Goal: Task Accomplishment & Management: Manage account settings

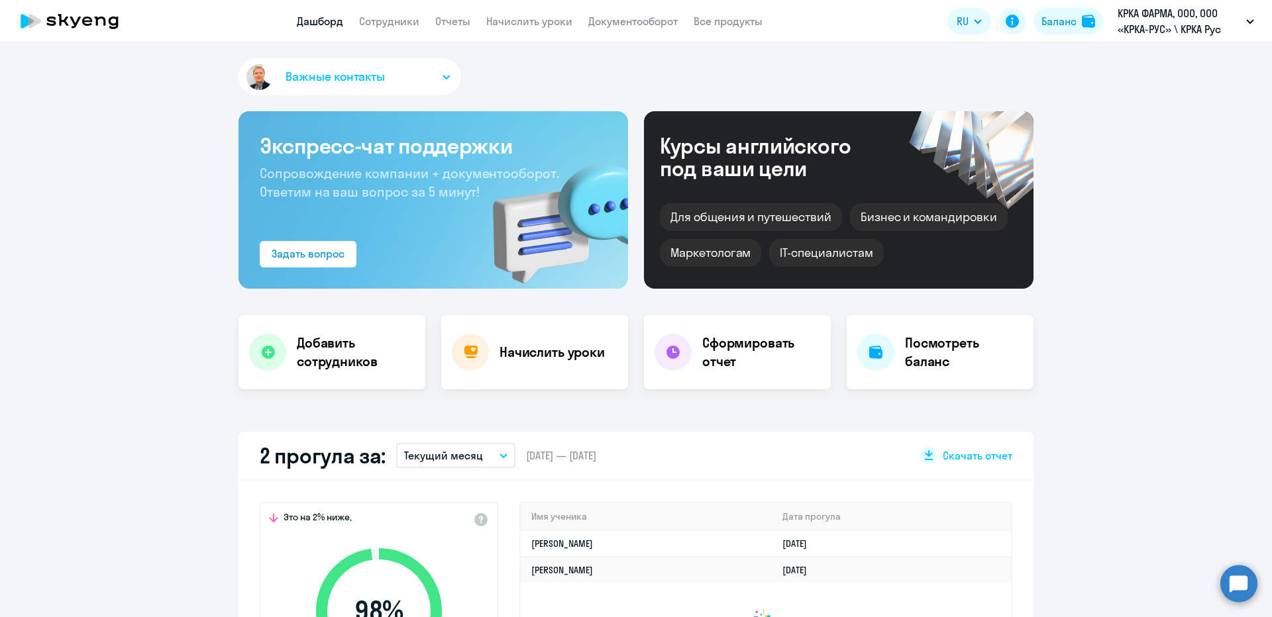
click at [474, 25] on nav "Дашборд Сотрудники Отчеты Начислить уроки Документооборот Все продукты" at bounding box center [530, 21] width 466 height 17
click at [500, 25] on link "Начислить уроки" at bounding box center [529, 21] width 86 height 13
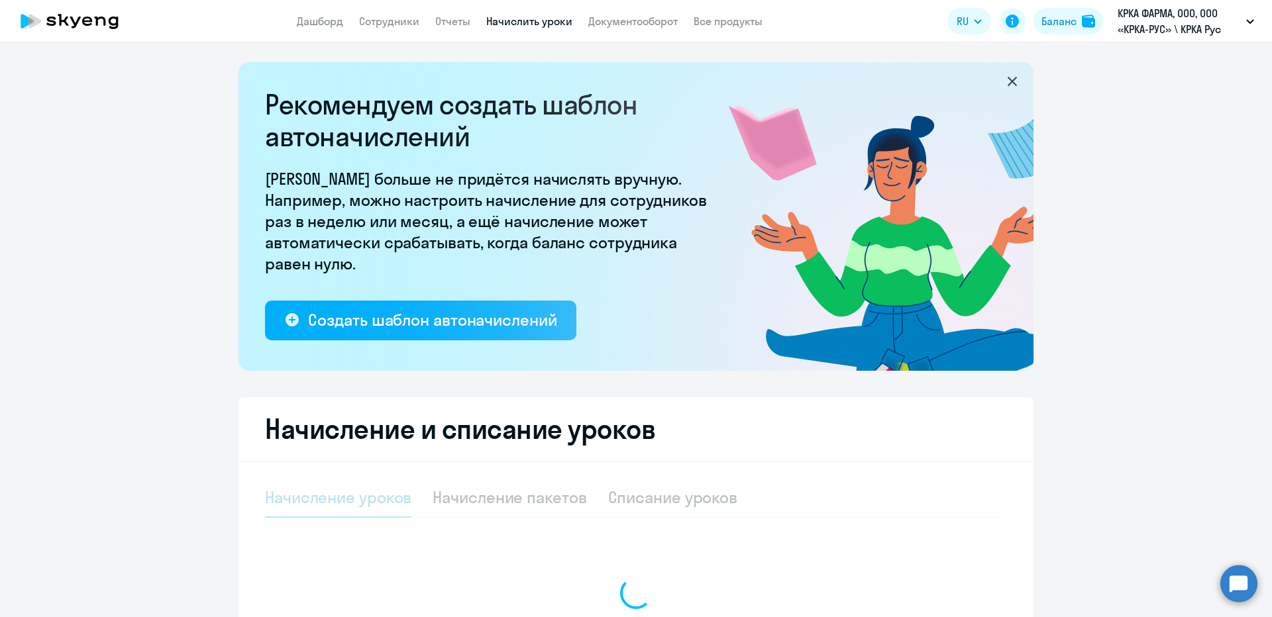
drag, startPoint x: 431, startPoint y: 27, endPoint x: 421, endPoint y: 23, distance: 10.7
click at [431, 27] on nav "Дашборд Сотрудники Отчеты Начислить уроки Документооборот Все продукты" at bounding box center [530, 21] width 466 height 17
select select "10"
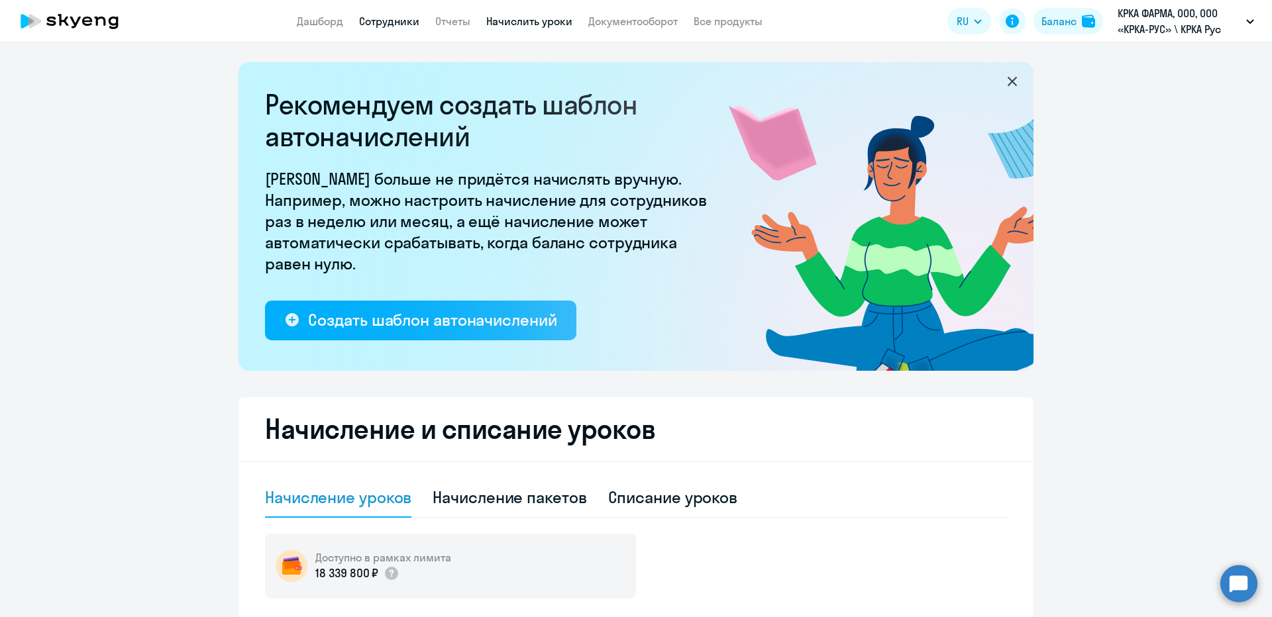
click at [393, 17] on link "Сотрудники" at bounding box center [389, 21] width 60 height 13
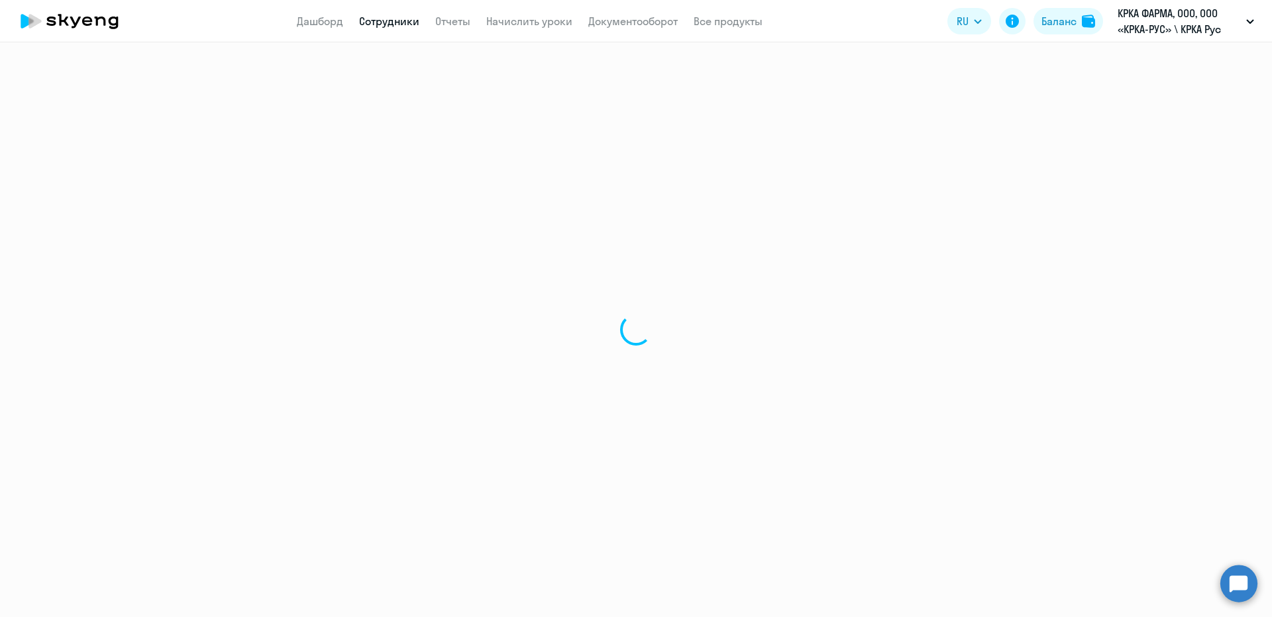
select select "30"
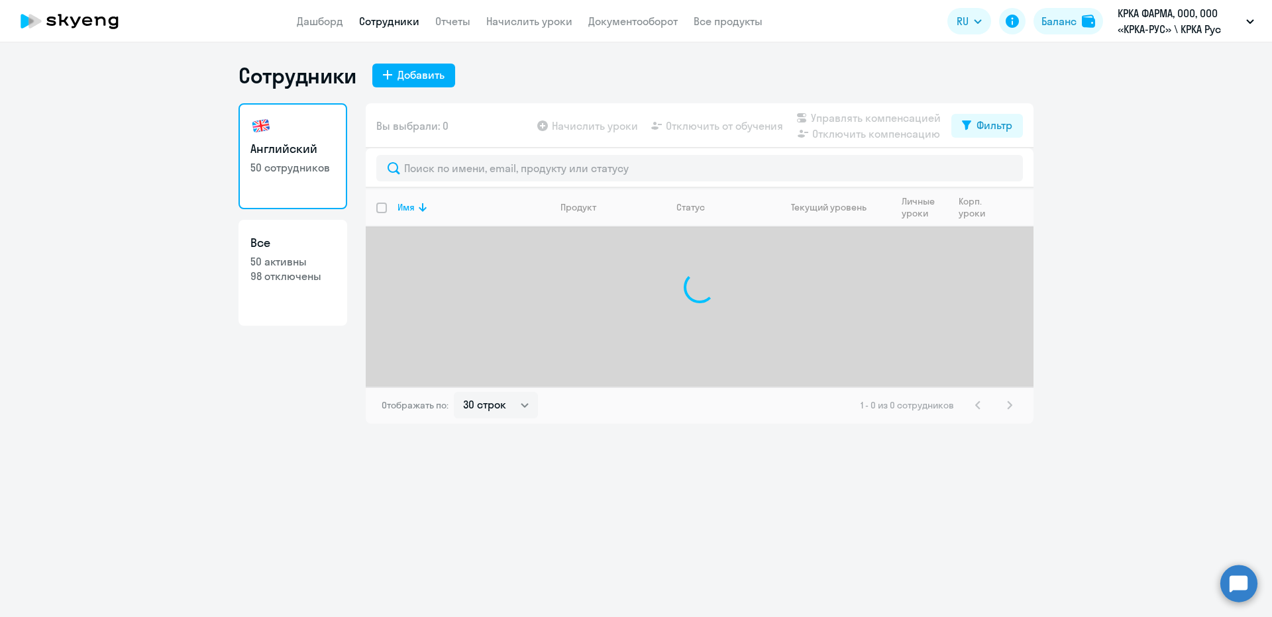
click at [382, 124] on span "Вы выбрали: 0" at bounding box center [412, 126] width 72 height 16
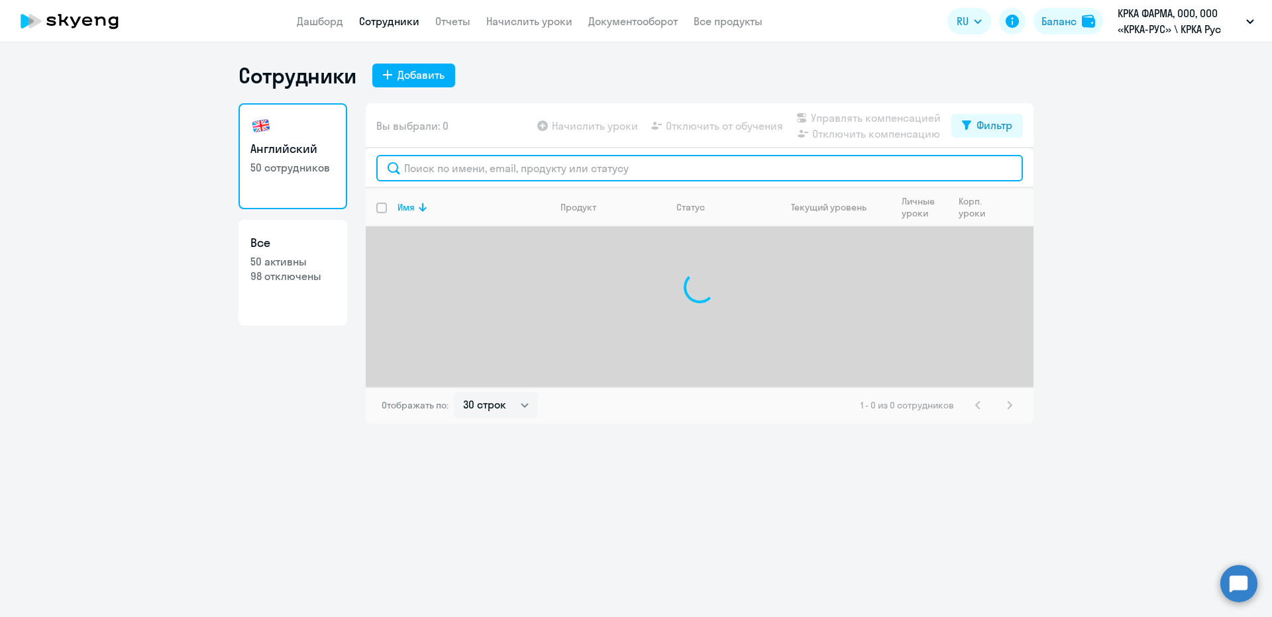
click at [399, 177] on input "text" at bounding box center [699, 168] width 647 height 26
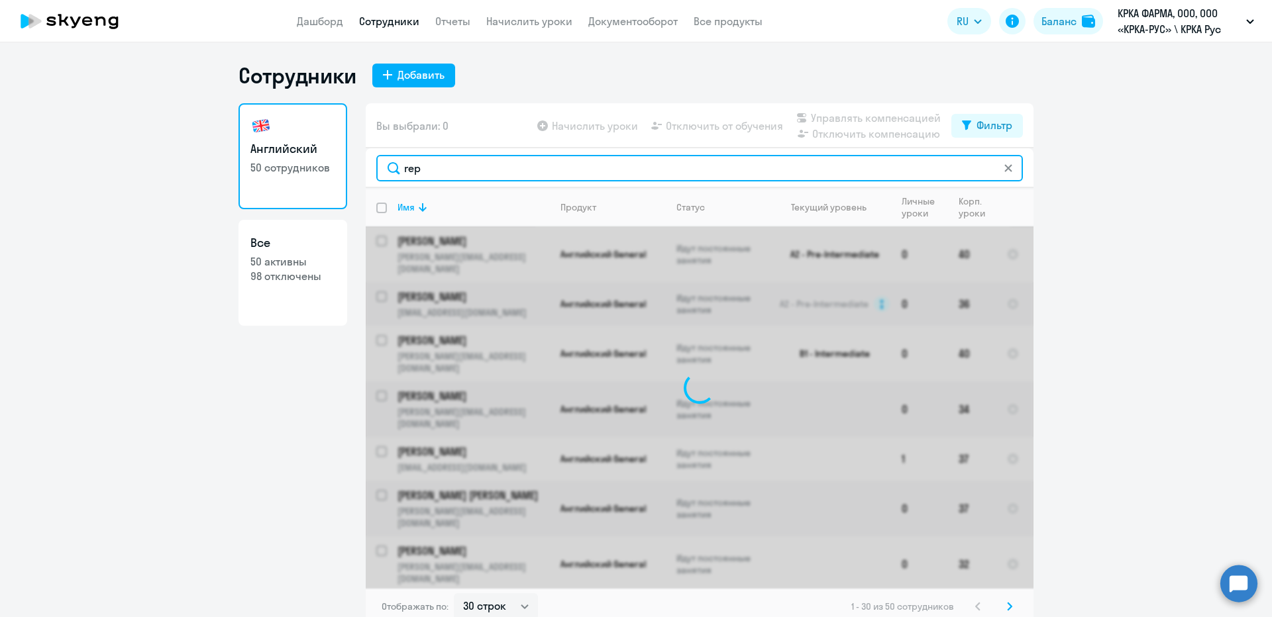
type input "repm"
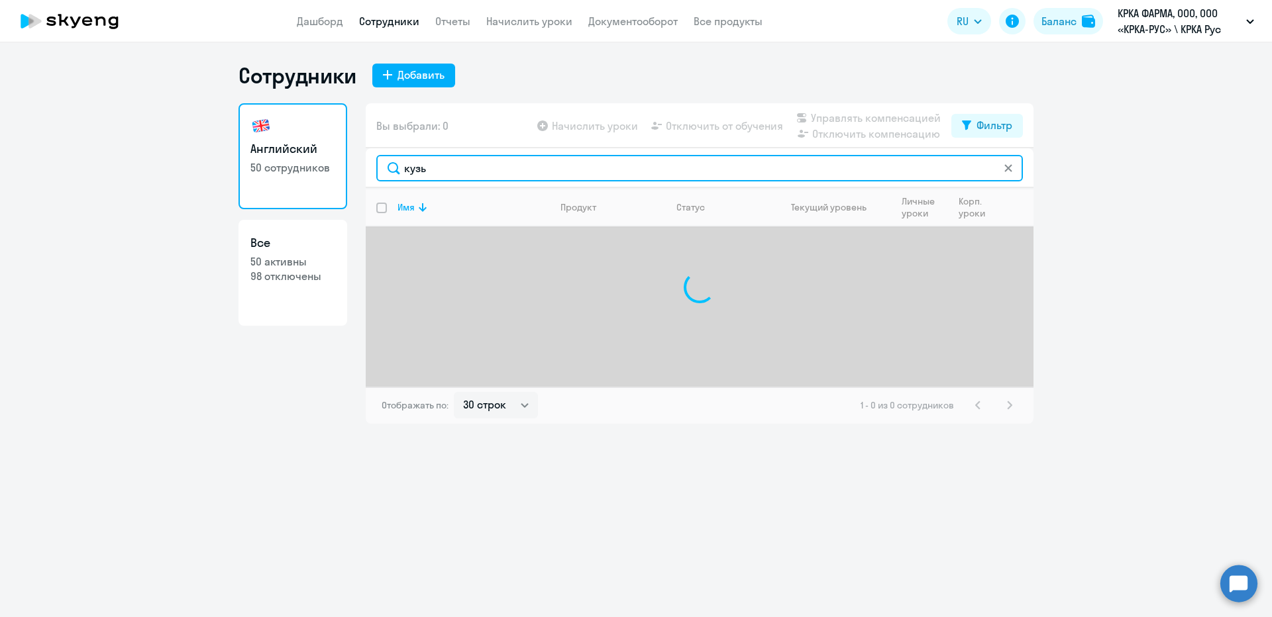
type input "кузьм"
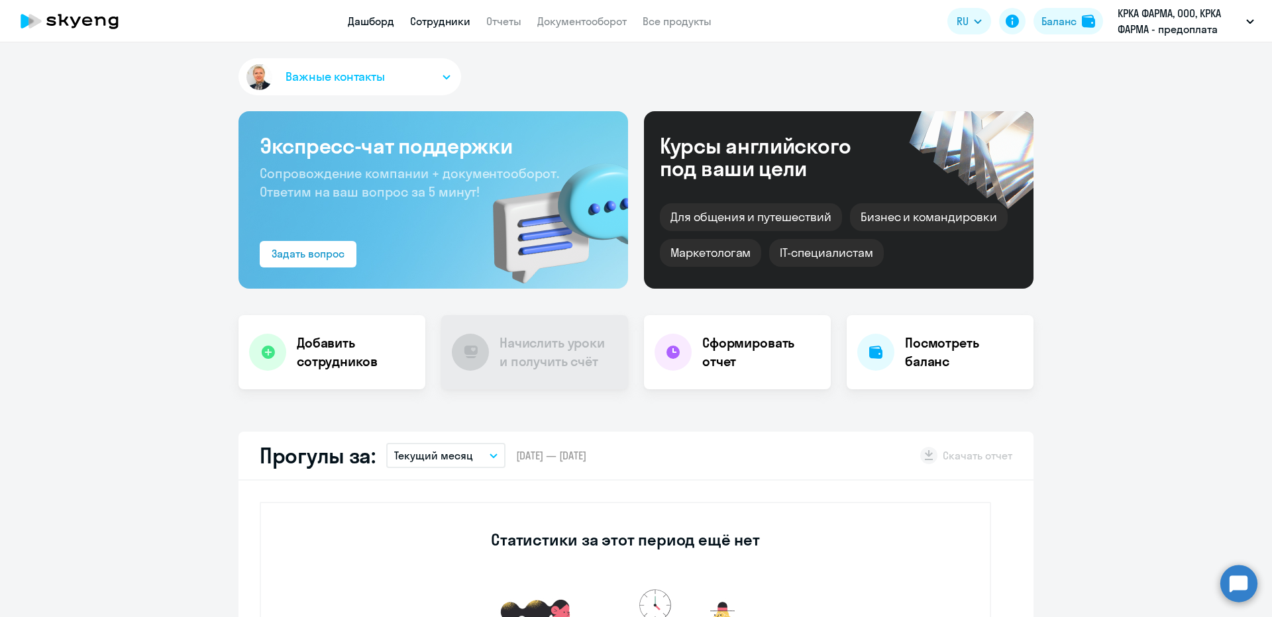
click at [459, 15] on link "Сотрудники" at bounding box center [440, 21] width 60 height 13
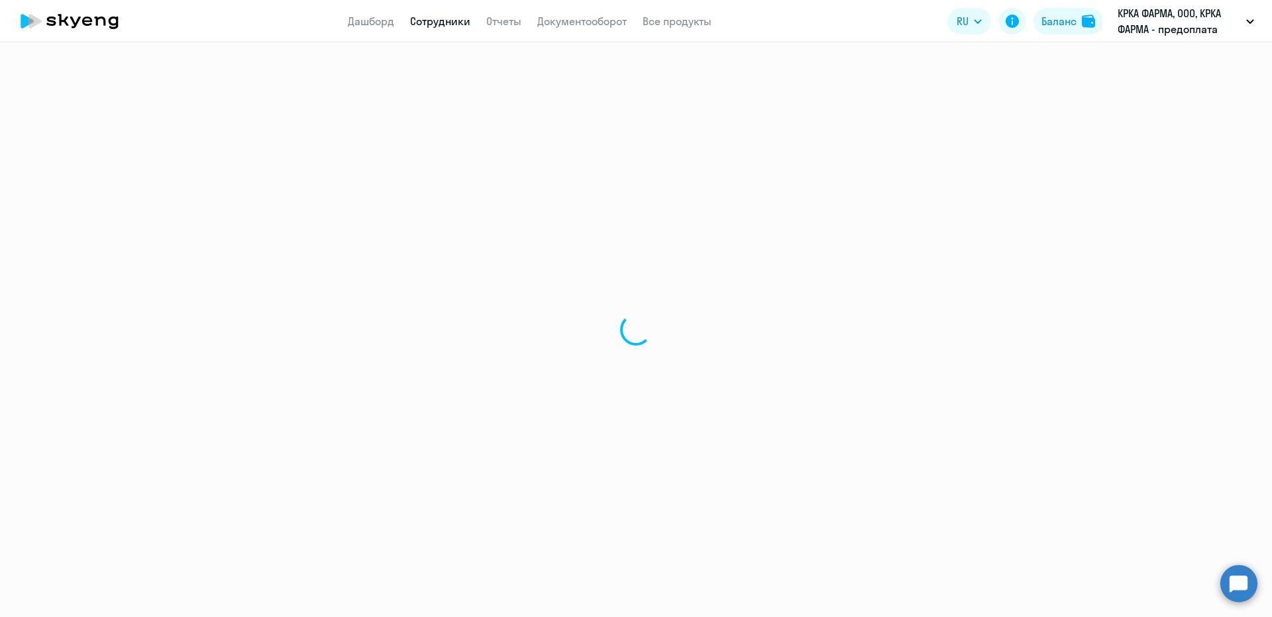
select select "30"
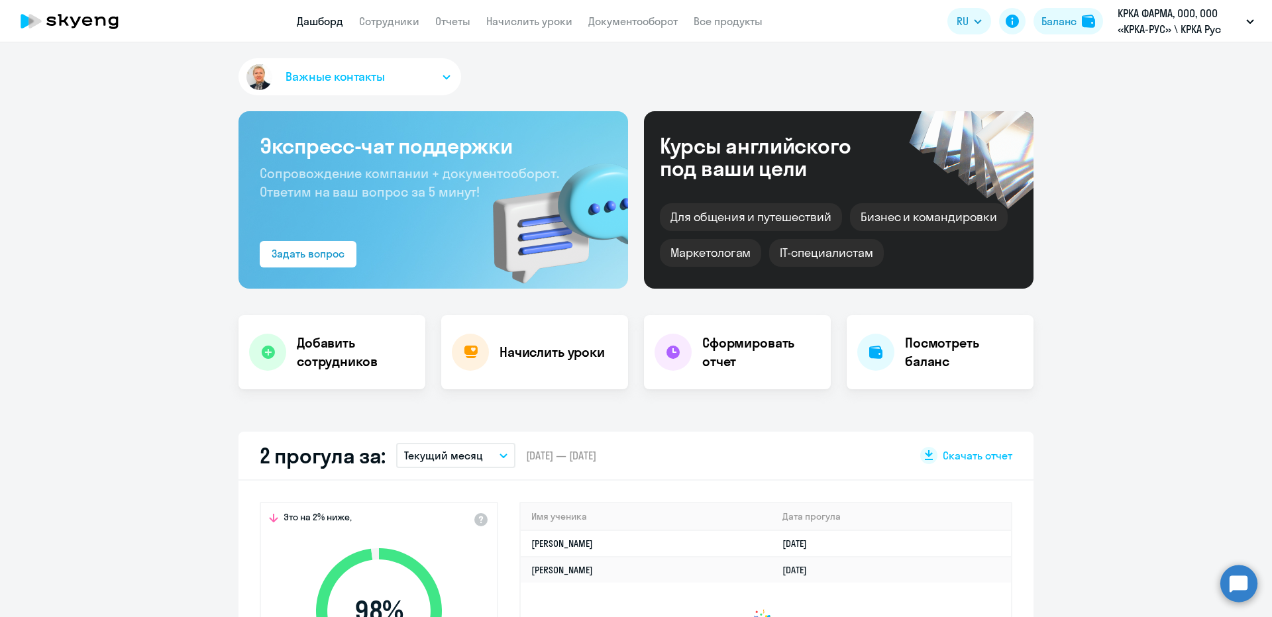
select select "30"
click at [392, 20] on link "Сотрудники" at bounding box center [389, 21] width 60 height 13
select select "30"
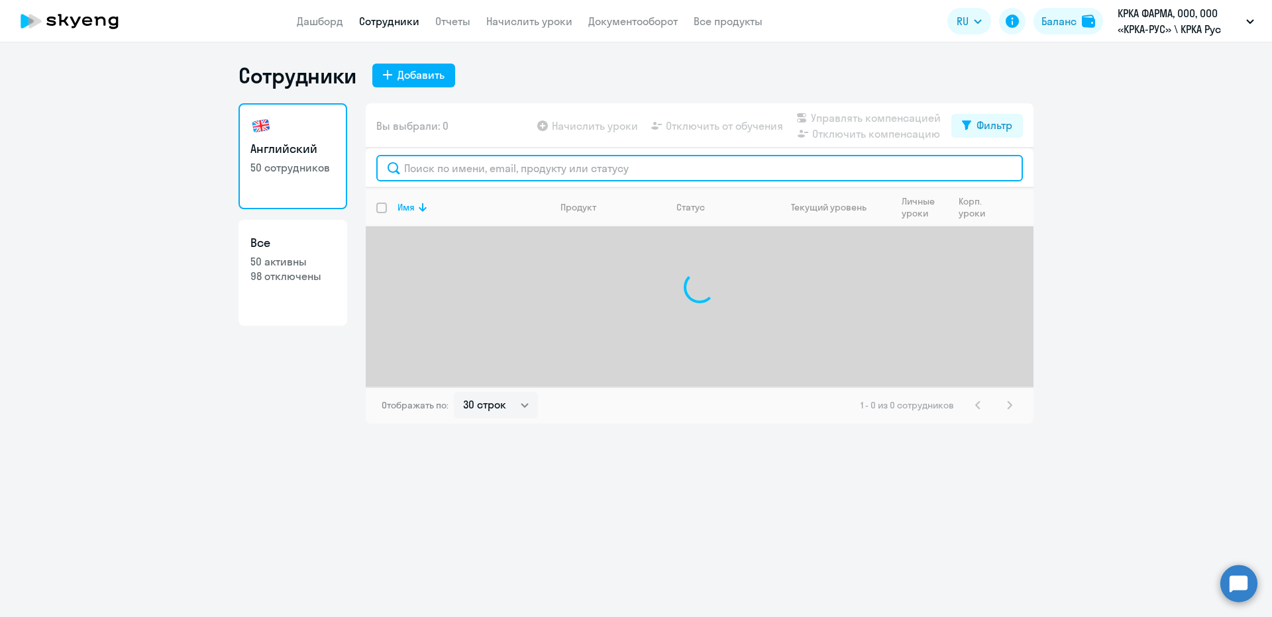
click at [494, 166] on input "text" at bounding box center [699, 168] width 647 height 26
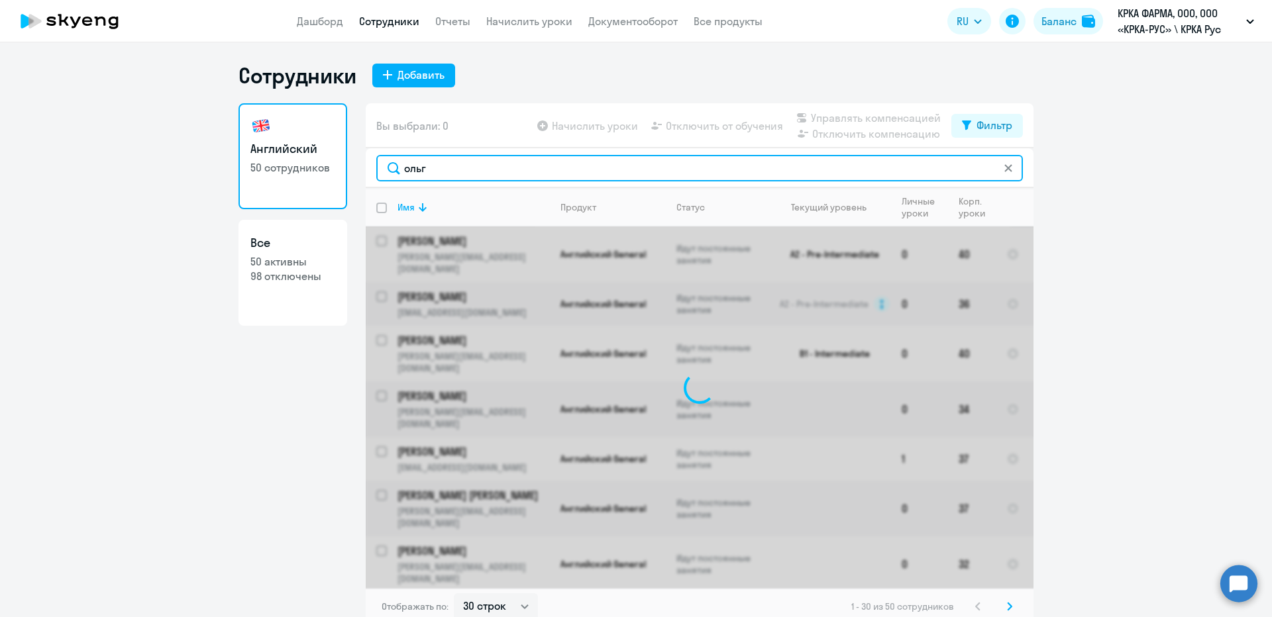
type input "ольга"
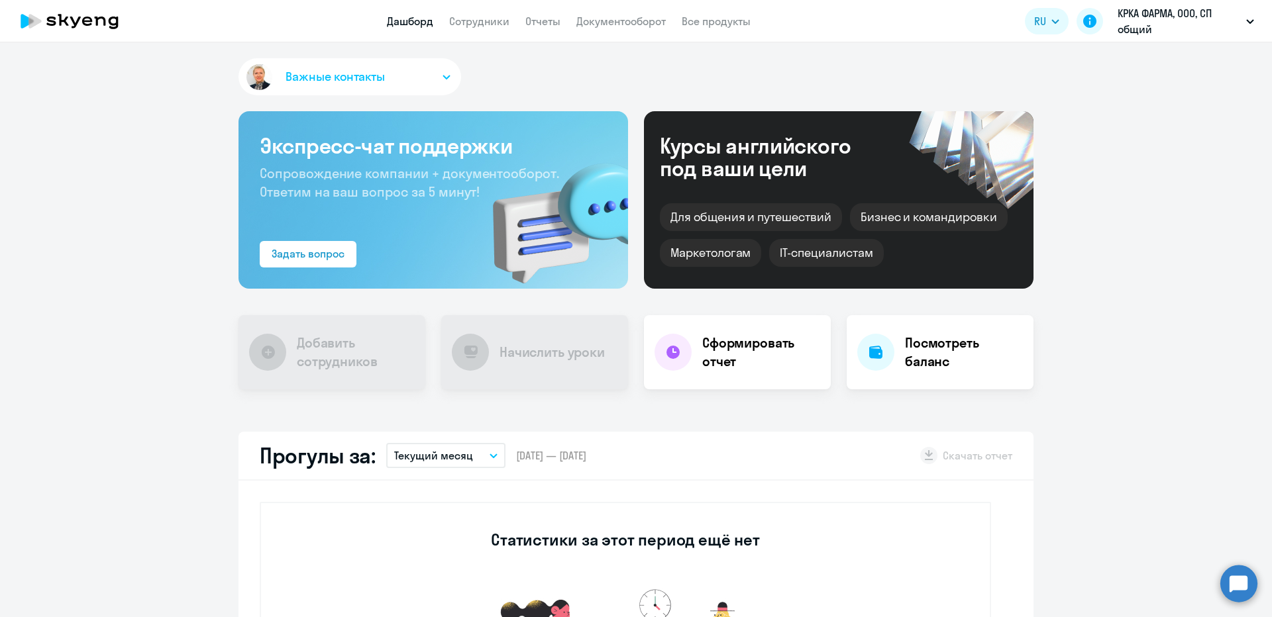
click at [476, 28] on app-menu-item-link "Сотрудники" at bounding box center [479, 21] width 60 height 17
click at [476, 24] on link "Сотрудники" at bounding box center [479, 21] width 60 height 13
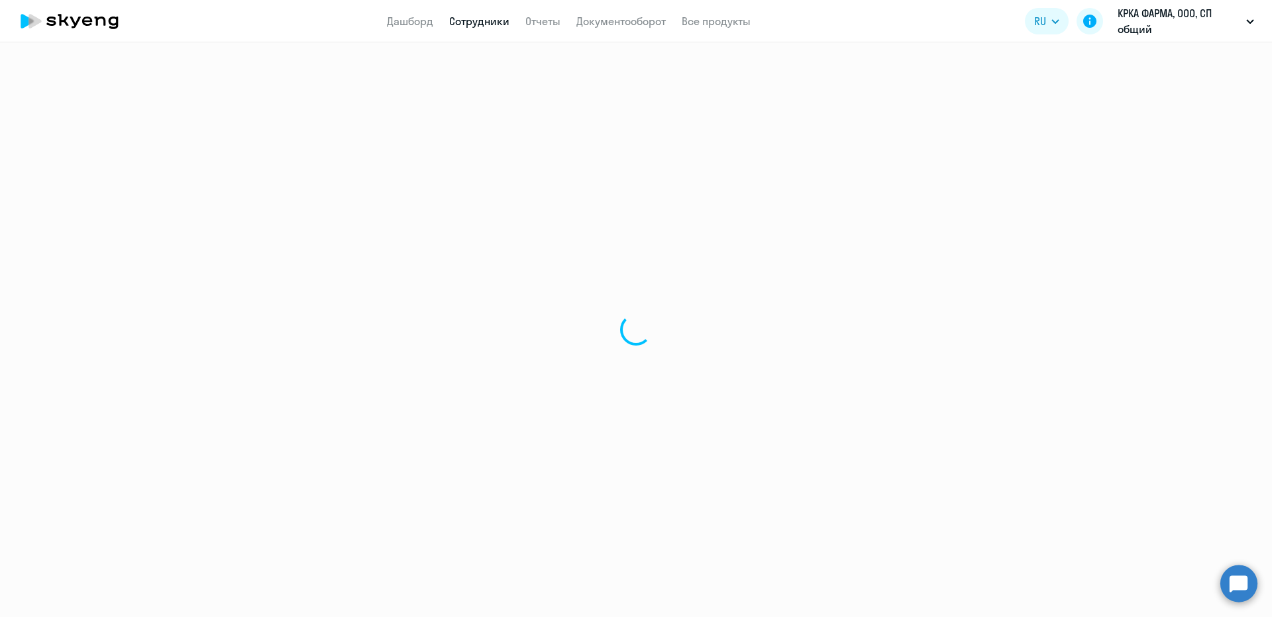
select select "30"
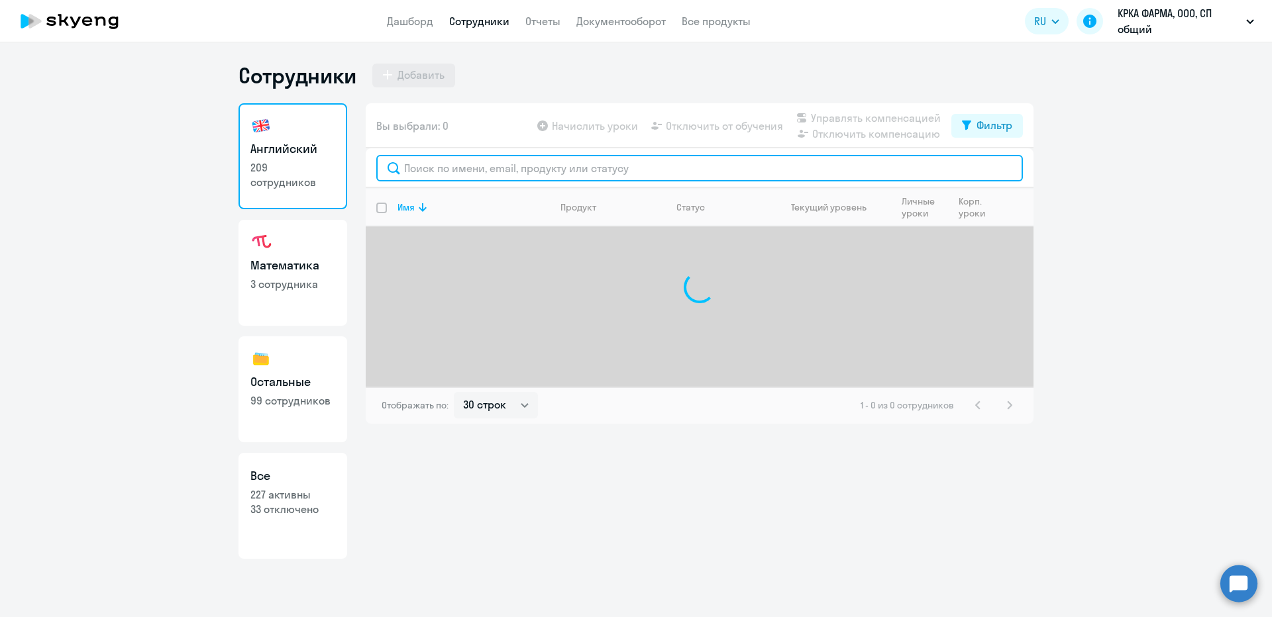
click at [464, 165] on input "text" at bounding box center [699, 168] width 647 height 26
type input "р"
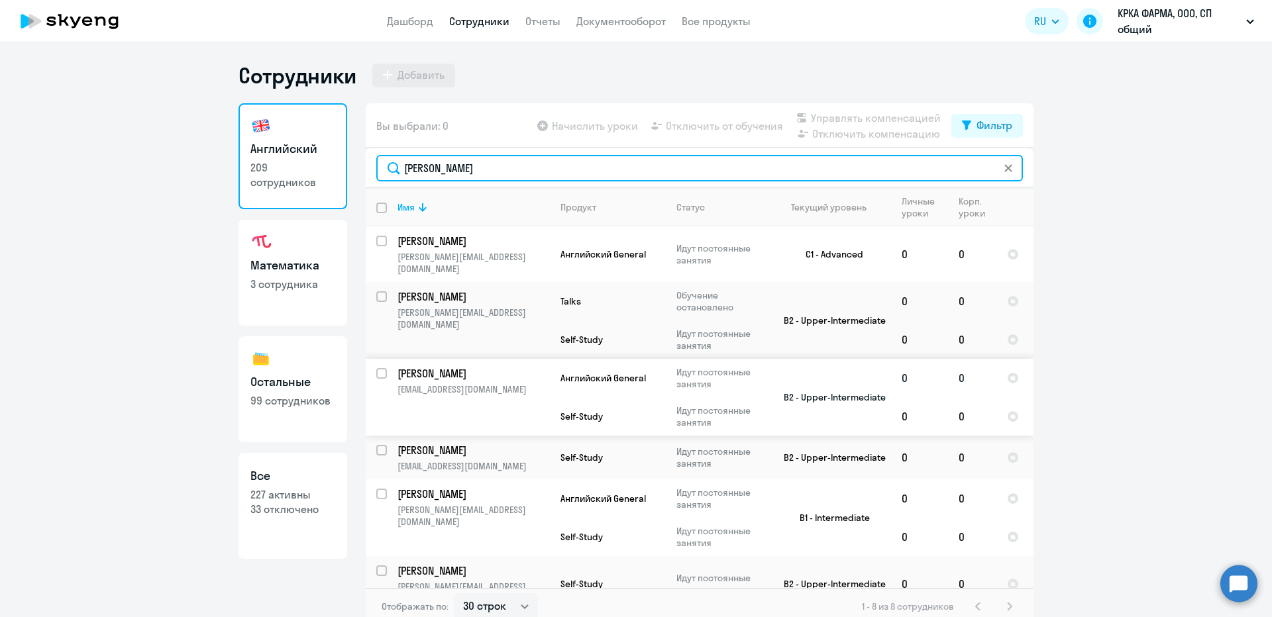
type input "ольга"
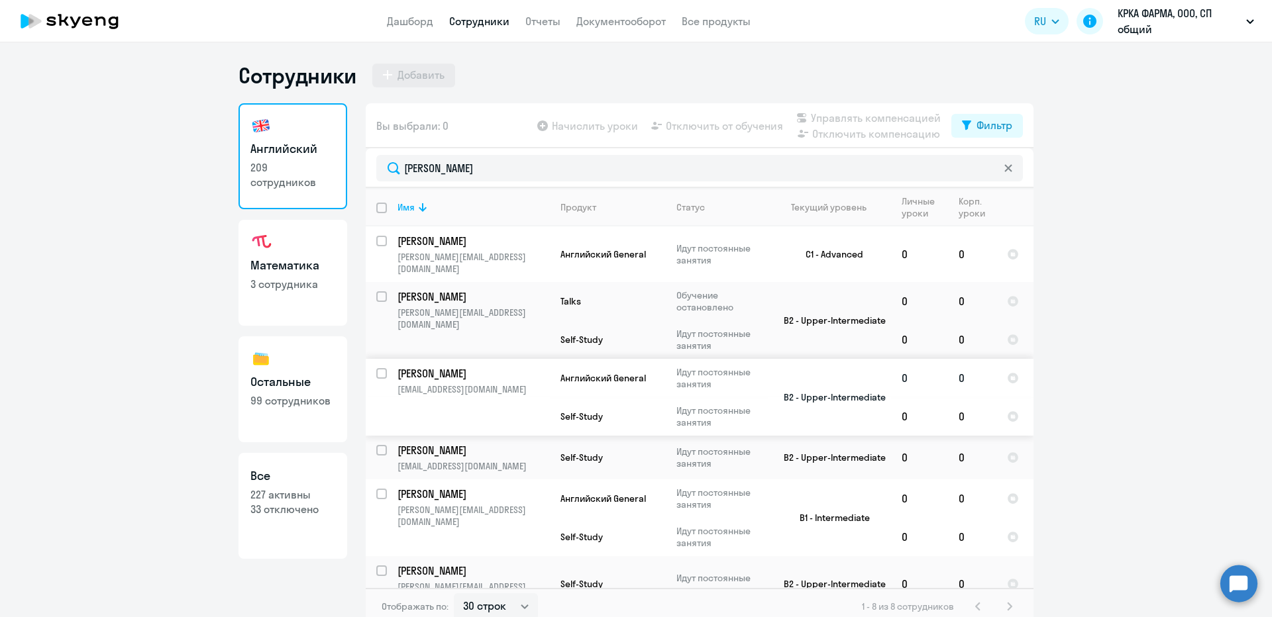
click at [427, 384] on p "[EMAIL_ADDRESS][DOMAIN_NAME]" at bounding box center [473, 390] width 152 height 12
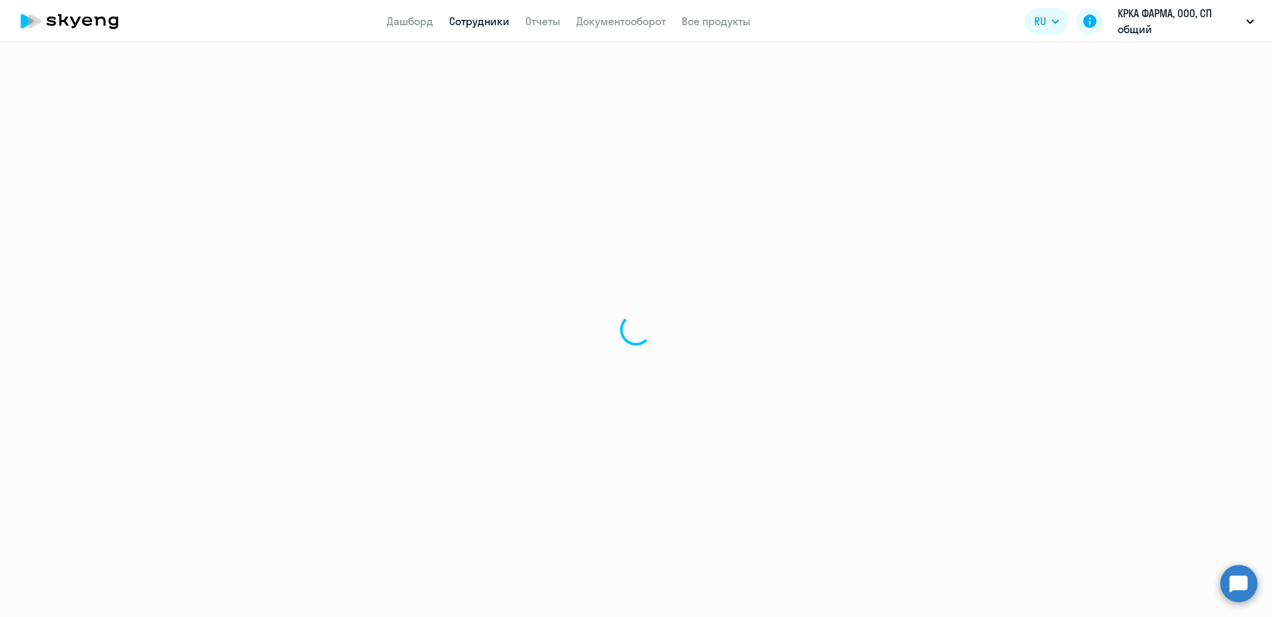
select select "english"
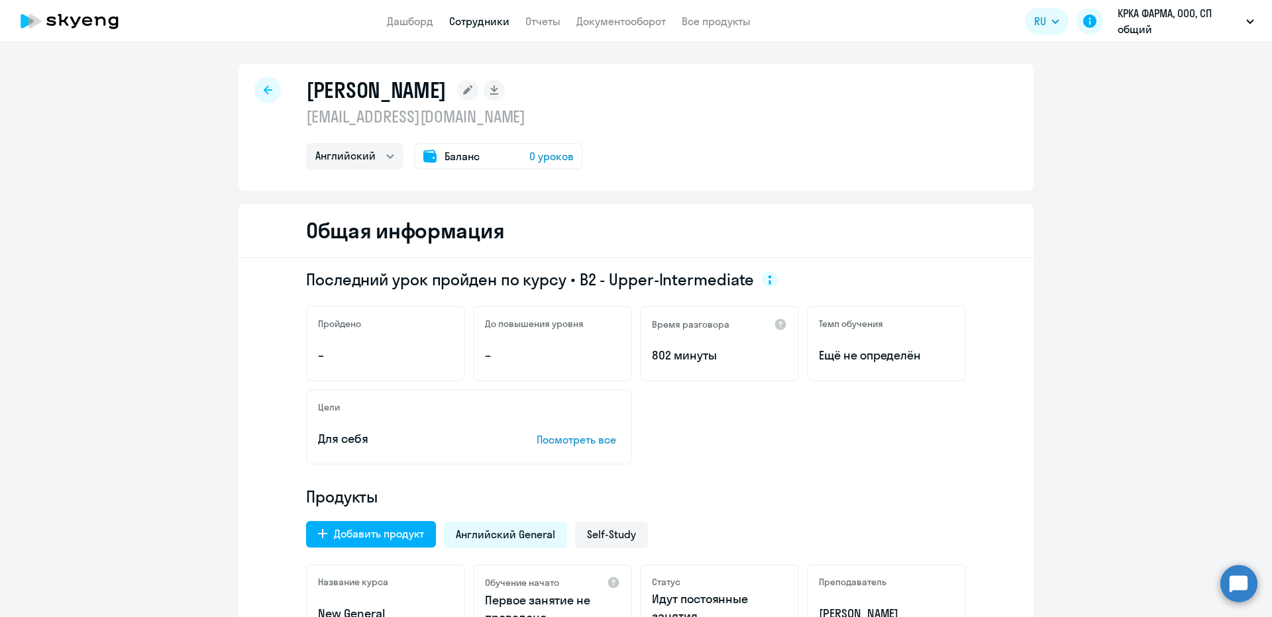
click at [403, 118] on p "[EMAIL_ADDRESS][DOMAIN_NAME]" at bounding box center [444, 116] width 277 height 21
click at [403, 118] on p "olga.kuzmina3@krka.biz" at bounding box center [444, 116] width 277 height 21
copy p "olga.kuzmina3@krka.biz"
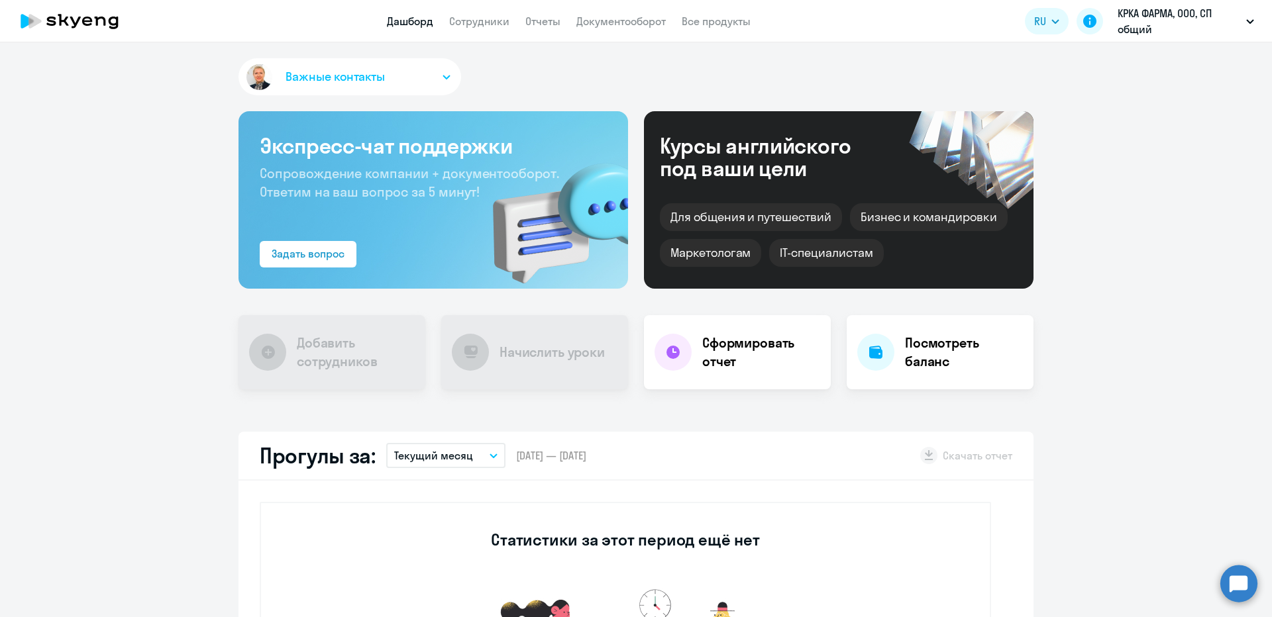
click at [468, 28] on app-menu-item-link "Сотрудники" at bounding box center [479, 21] width 60 height 17
click at [472, 26] on link "Сотрудники" at bounding box center [479, 21] width 60 height 13
select select "30"
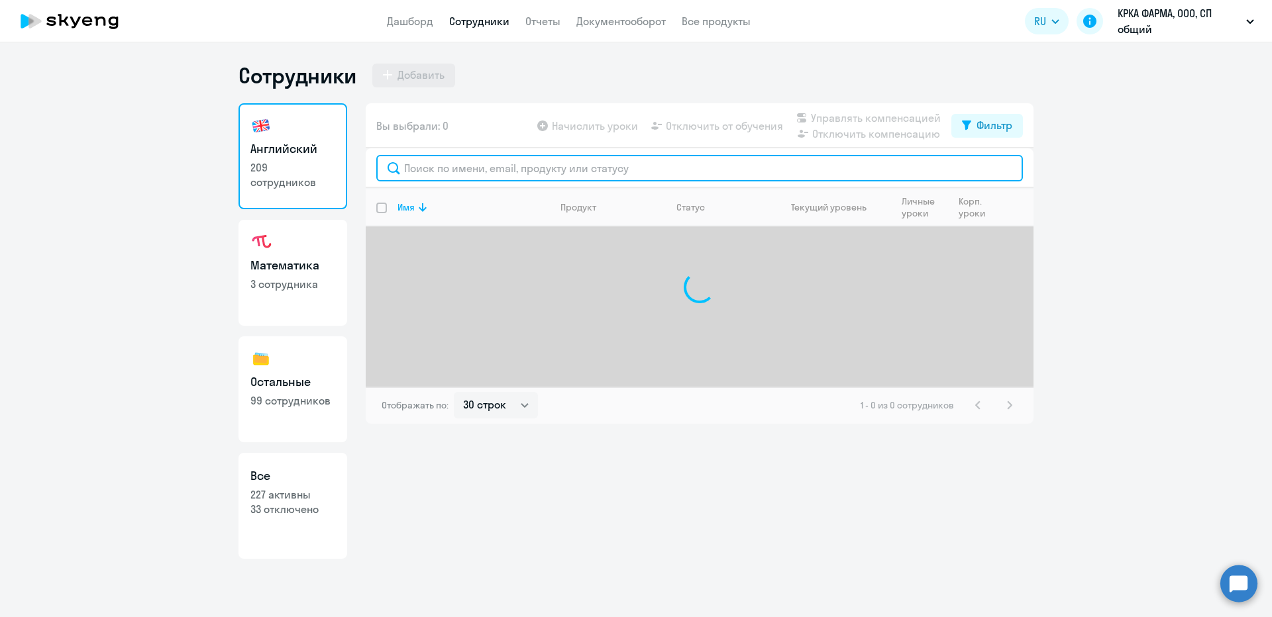
click at [427, 171] on input "text" at bounding box center [699, 168] width 647 height 26
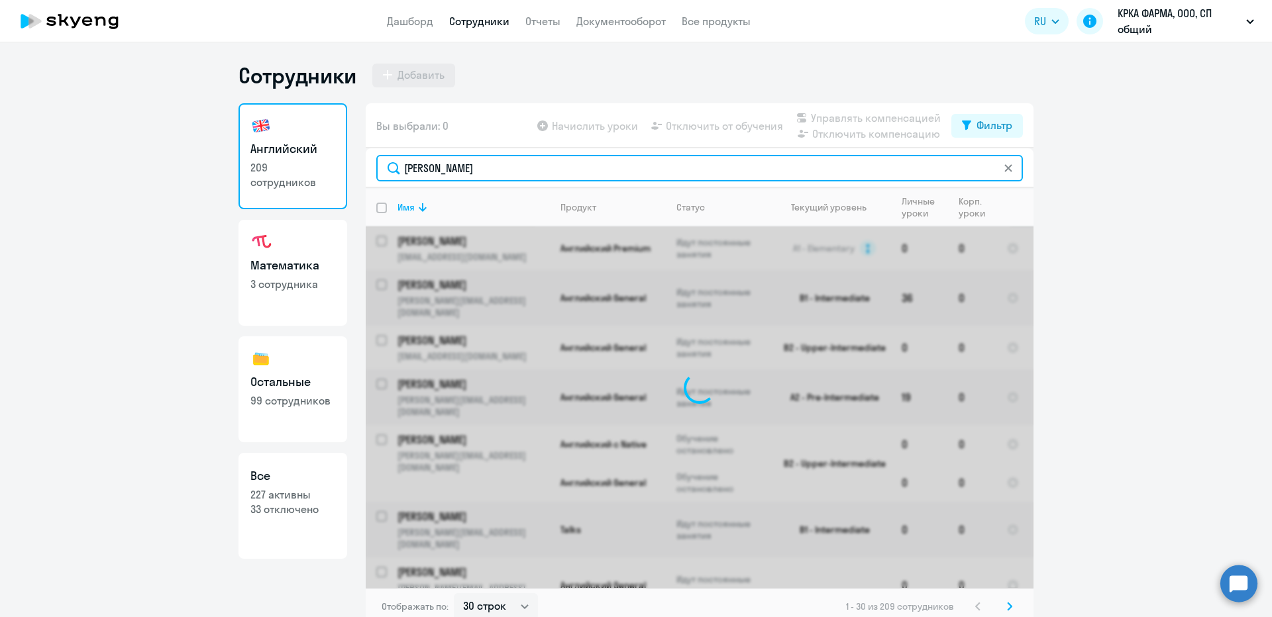
type input "кузьми"
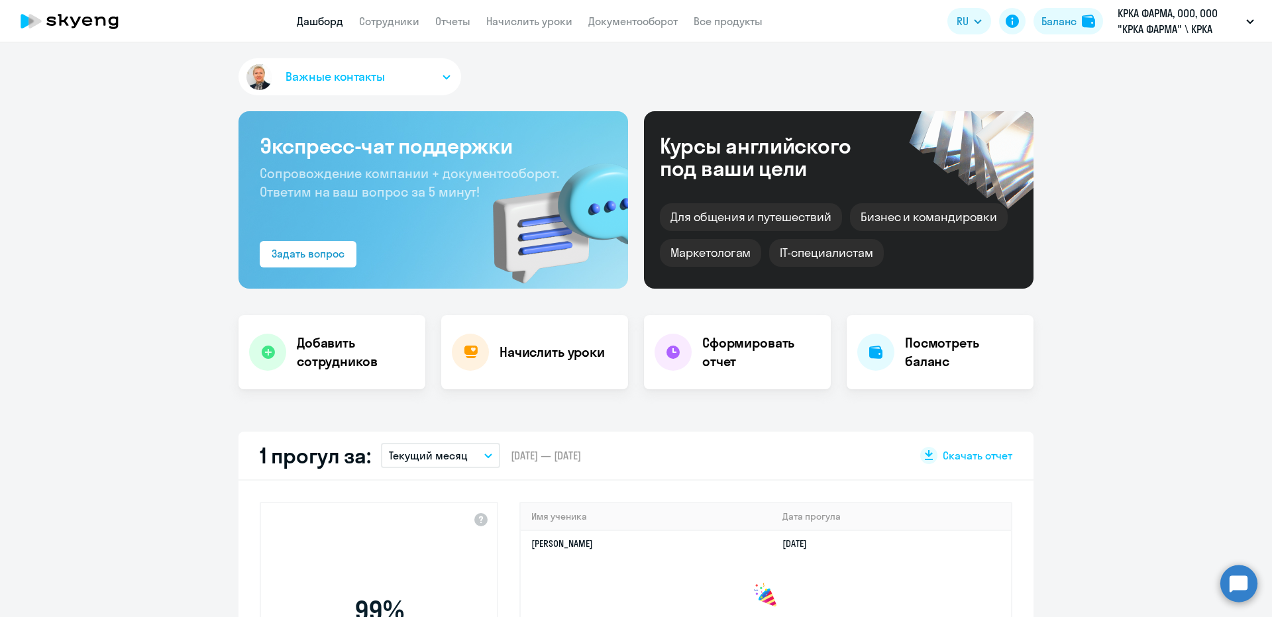
select select "30"
click at [401, 17] on link "Сотрудники" at bounding box center [389, 21] width 60 height 13
select select "30"
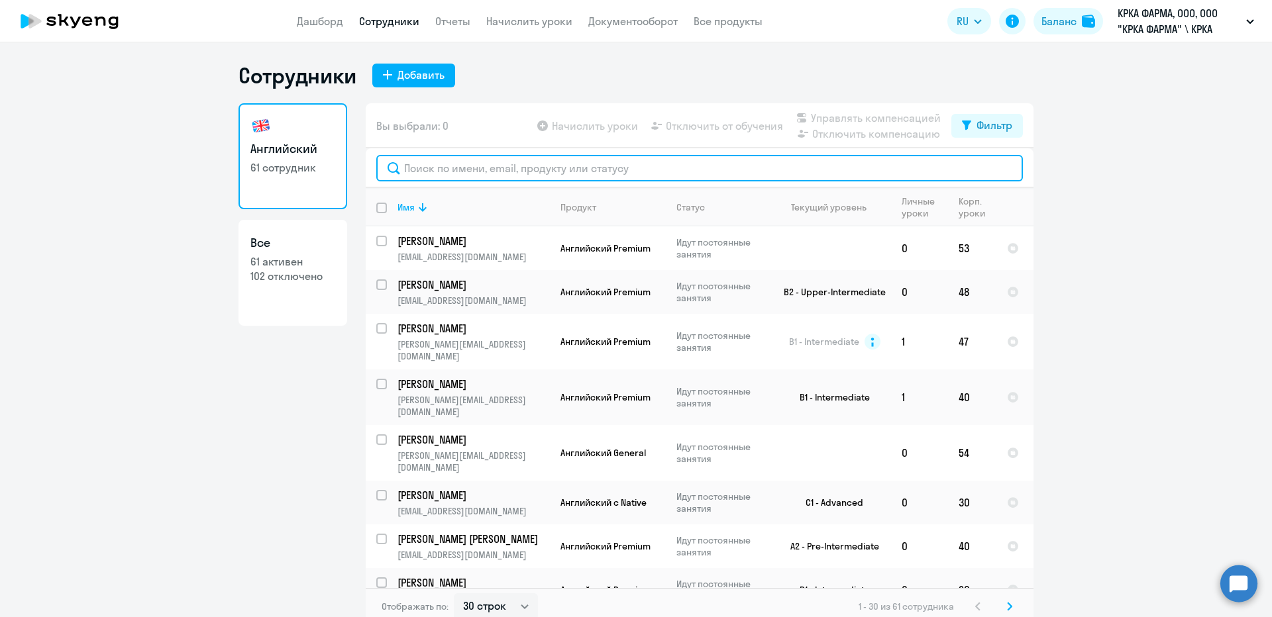
click at [459, 179] on input "text" at bounding box center [699, 168] width 647 height 26
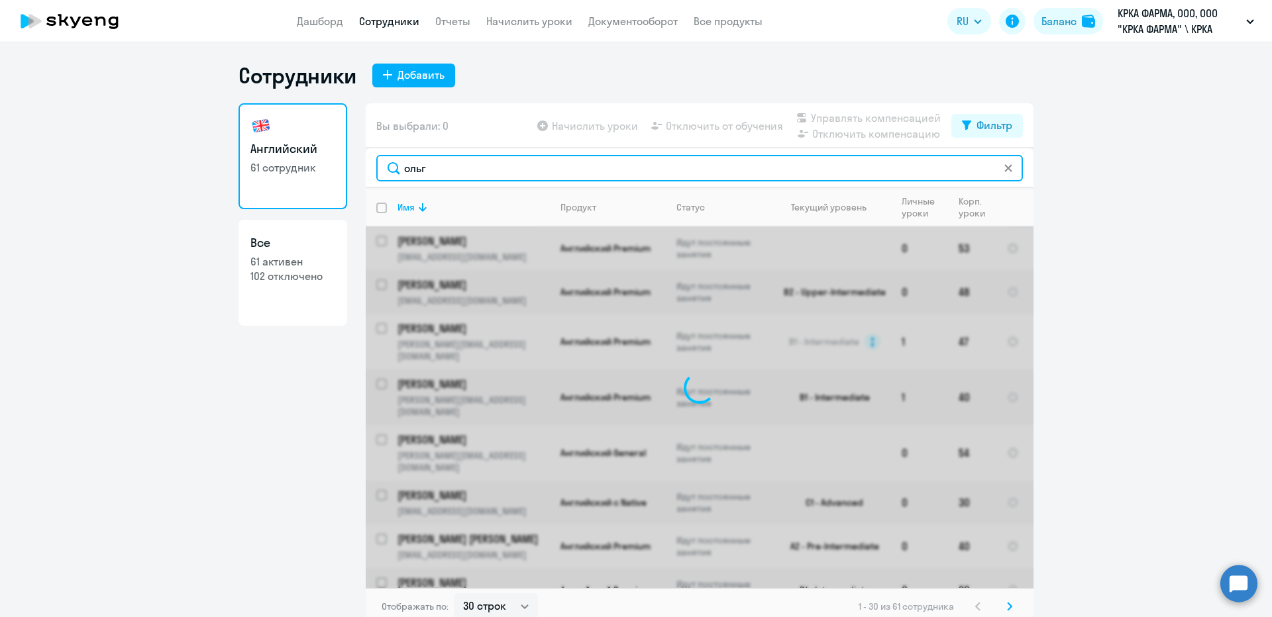
type input "ольга"
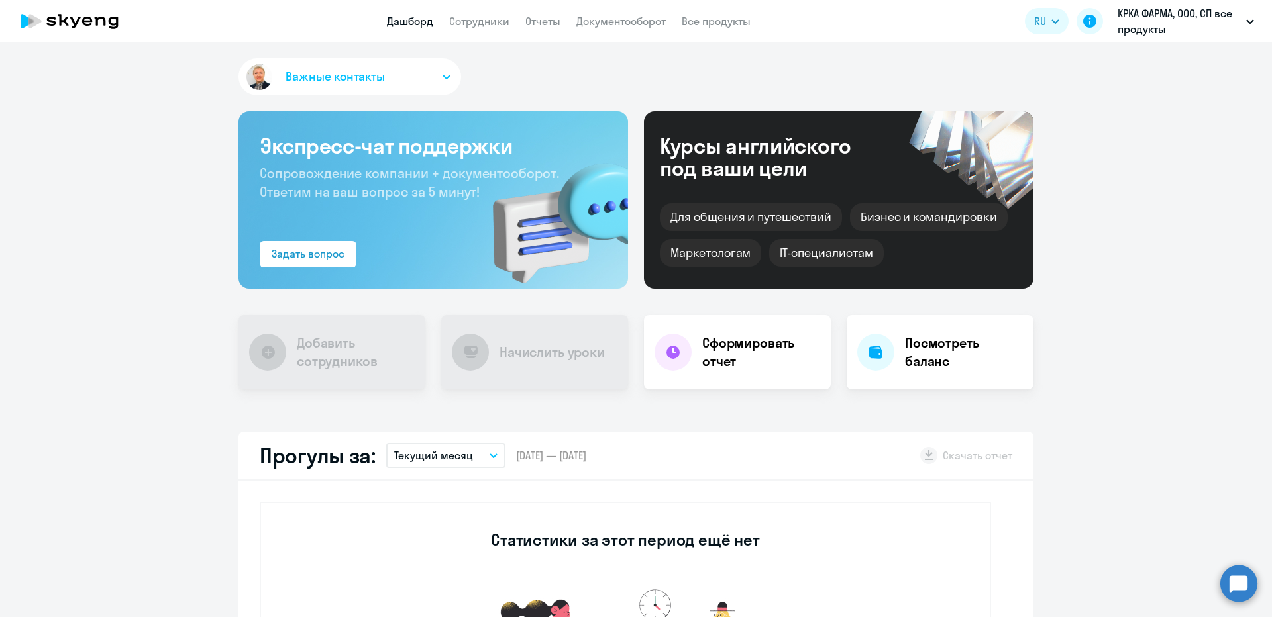
select select "30"
click at [486, 19] on link "Сотрудники" at bounding box center [479, 21] width 60 height 13
select select "30"
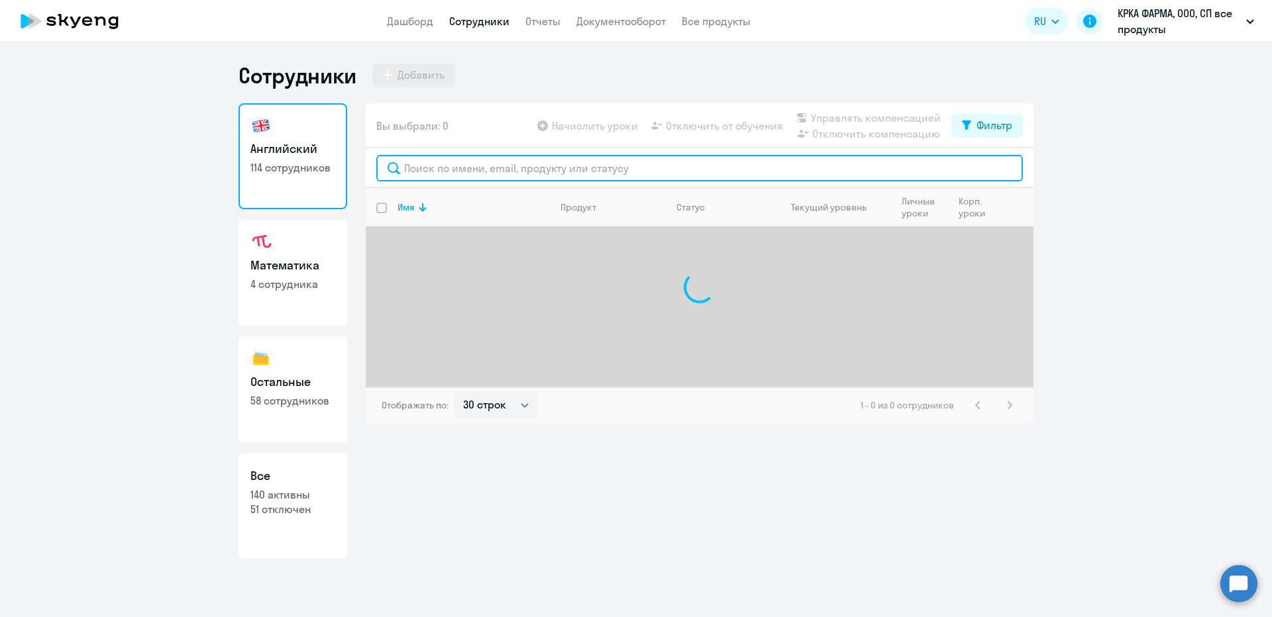
click at [525, 156] on input "text" at bounding box center [699, 168] width 647 height 26
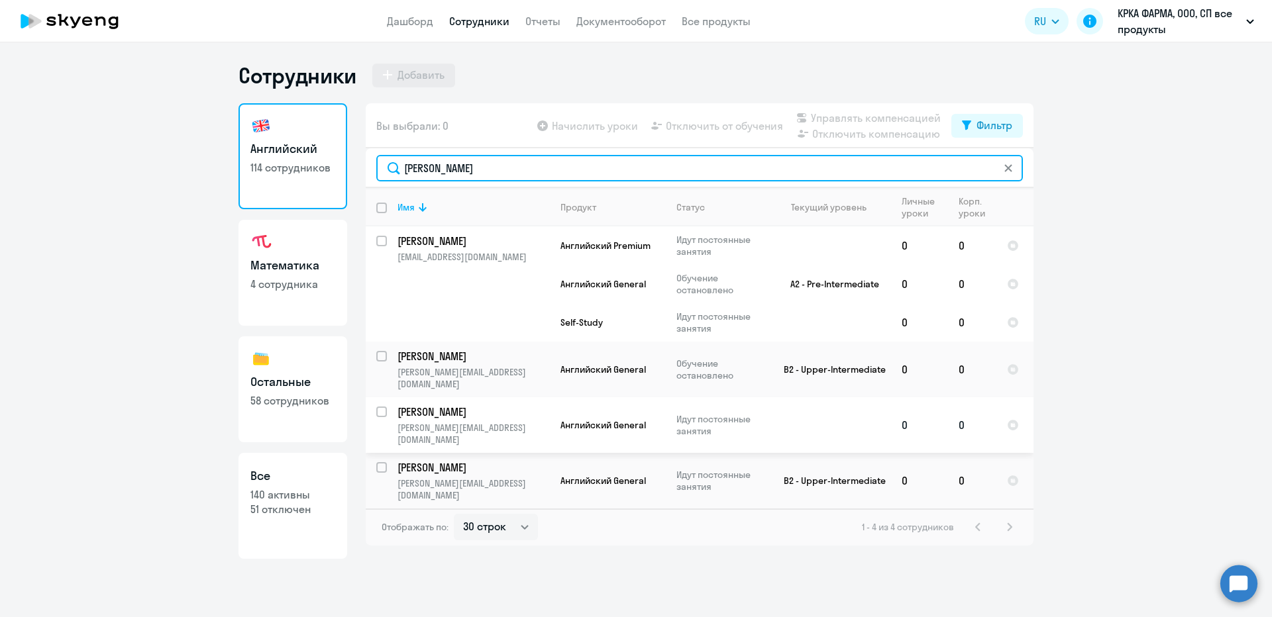
type input "ольга"
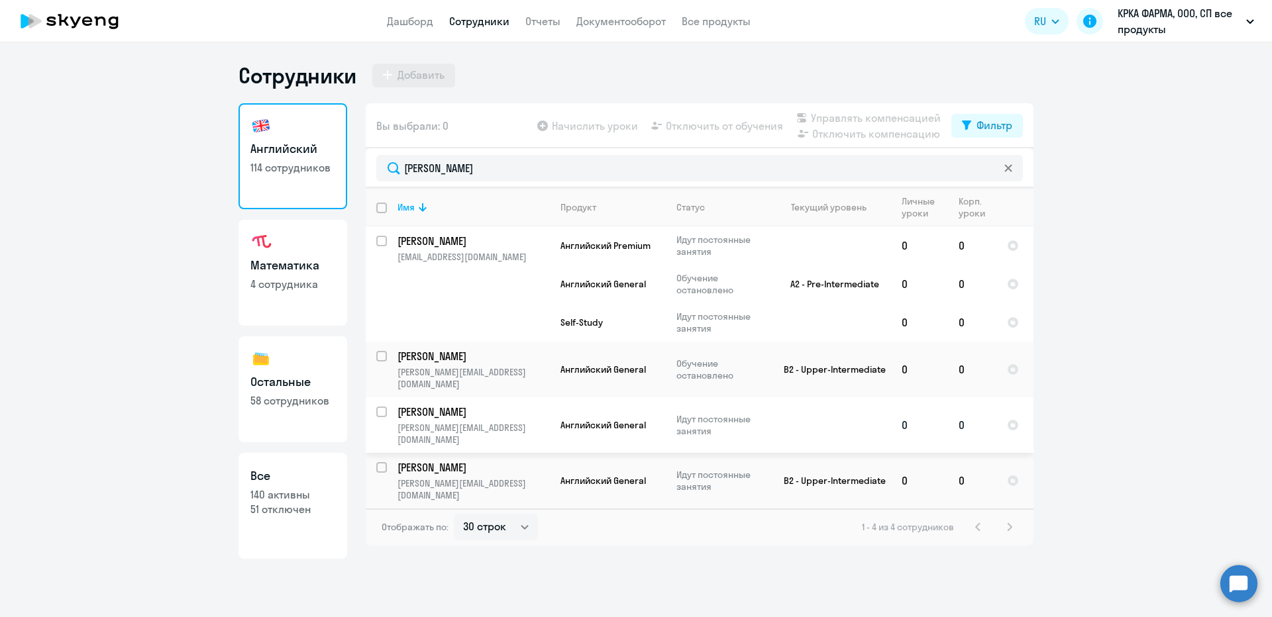
click at [438, 422] on p "olga.kuzmina@krka.biz" at bounding box center [473, 434] width 152 height 24
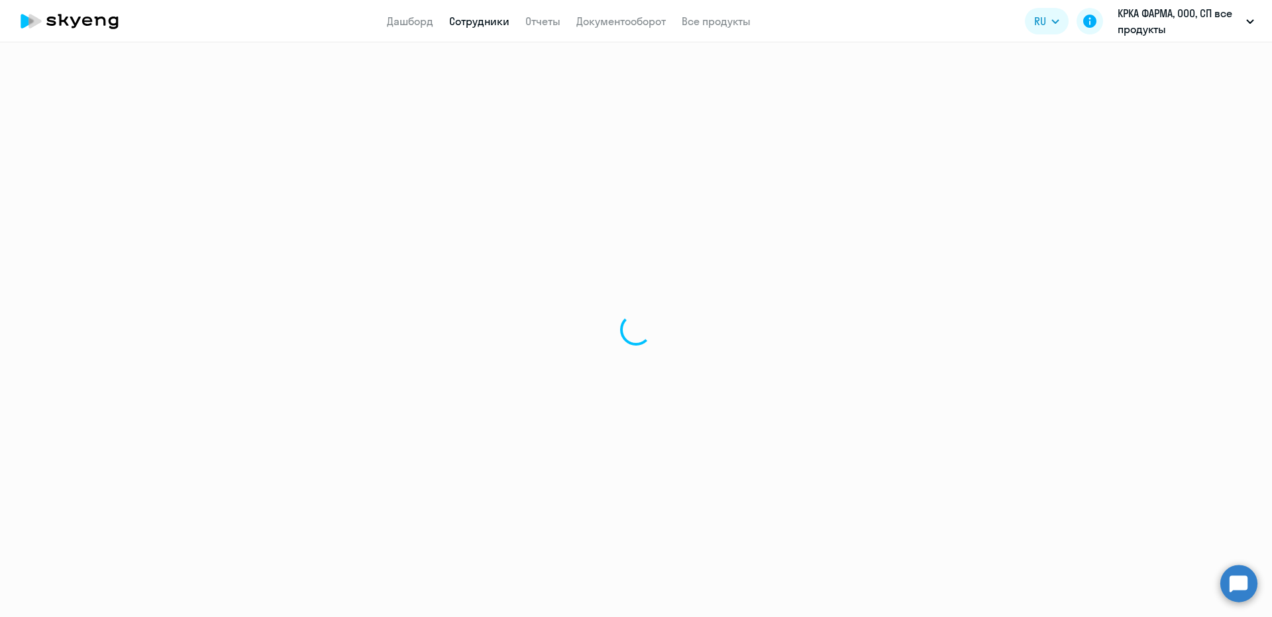
select select "english"
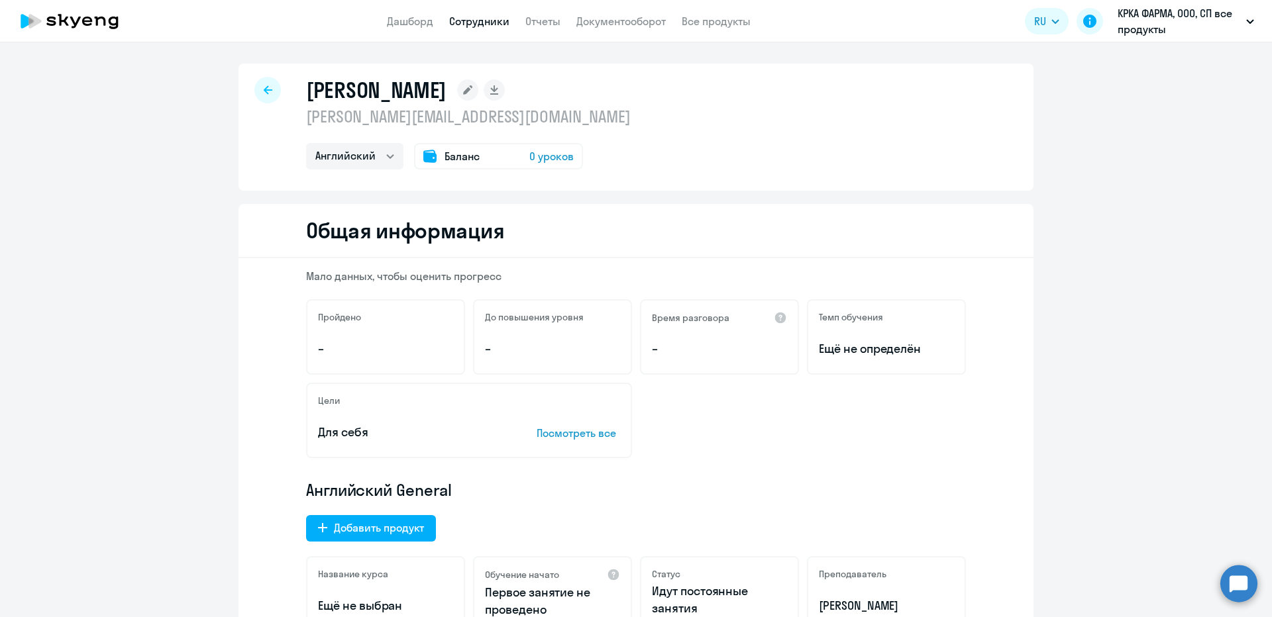
click at [335, 121] on p "olga.kuzmina@krka.biz" at bounding box center [468, 116] width 325 height 21
copy p "olga.kuzmina@krka.biz"
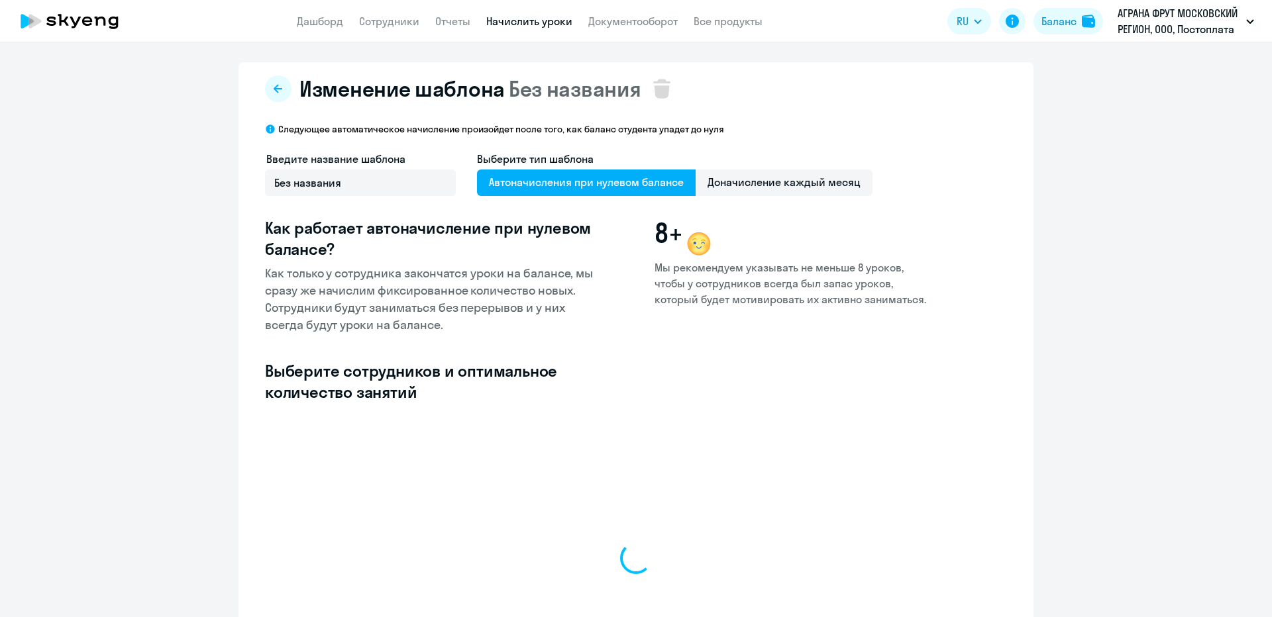
select select "10"
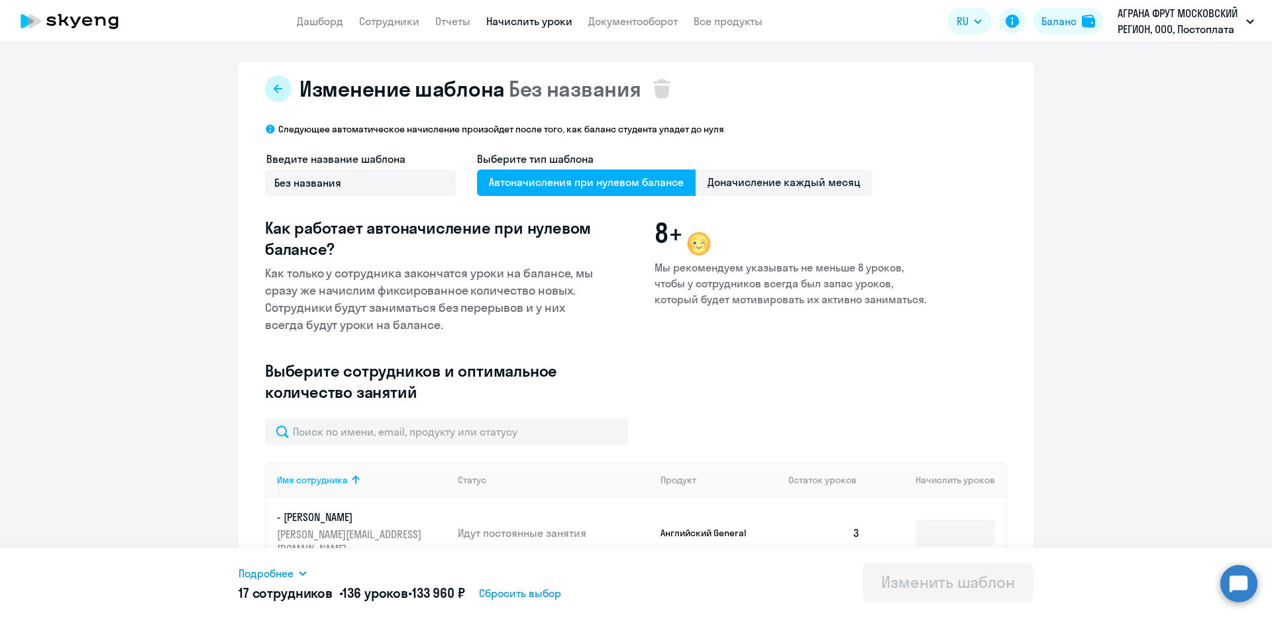
click at [283, 93] on button at bounding box center [278, 89] width 26 height 26
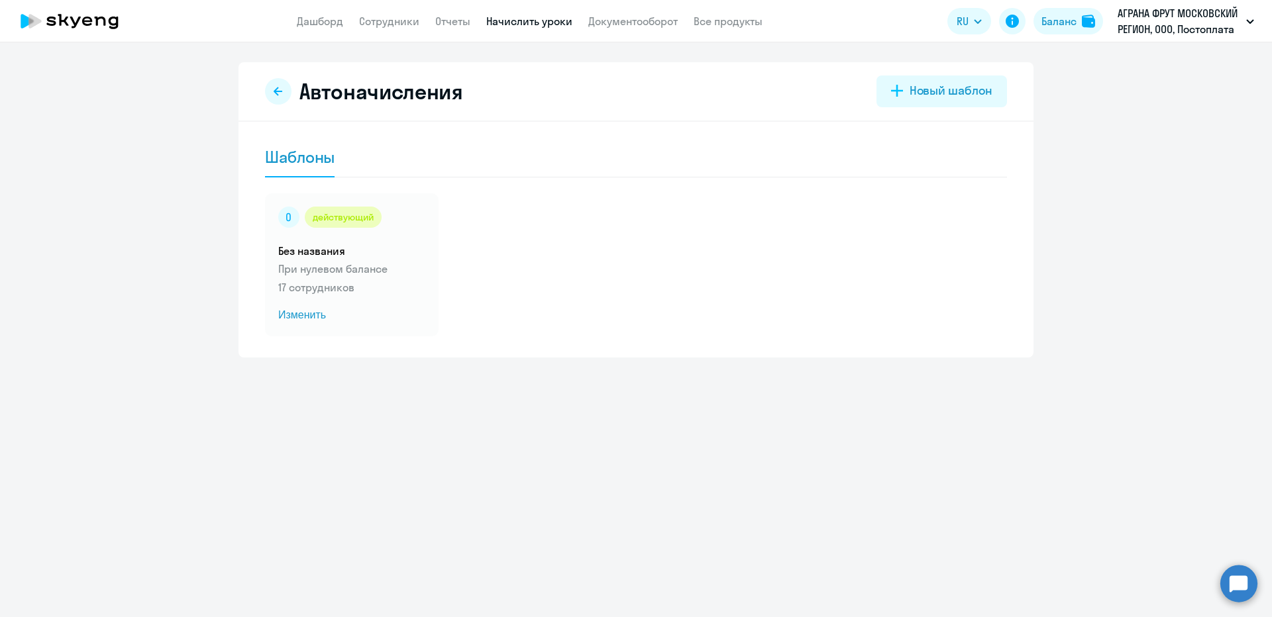
click at [286, 103] on ds-button at bounding box center [278, 91] width 26 height 26
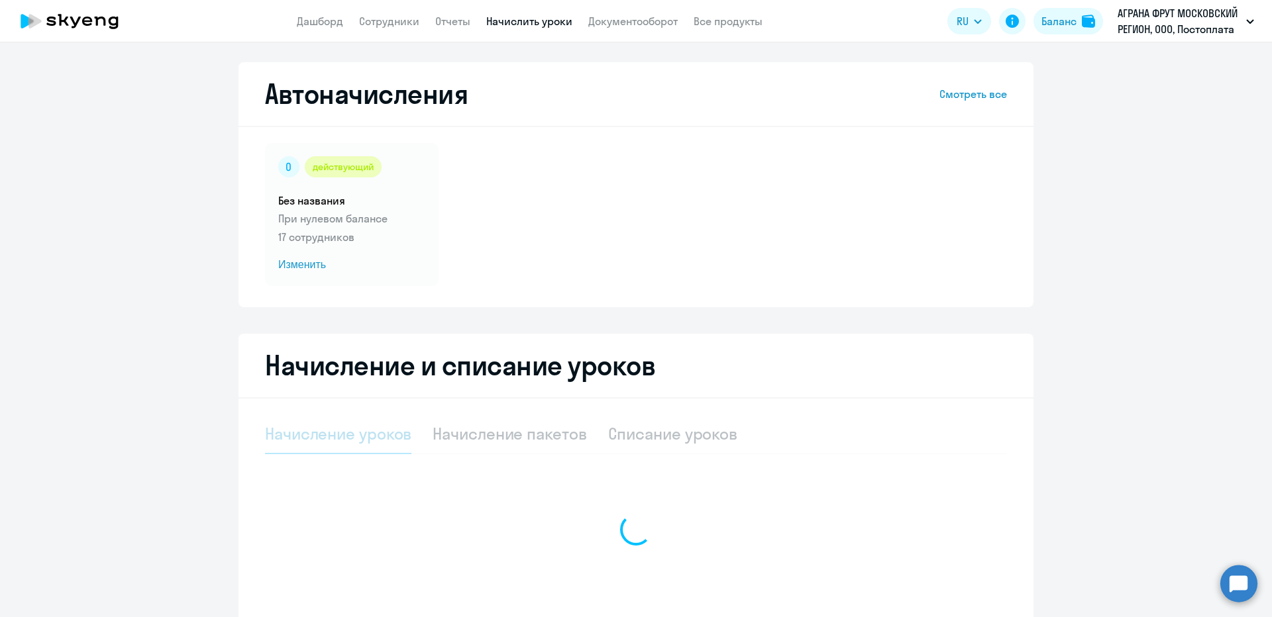
select select "10"
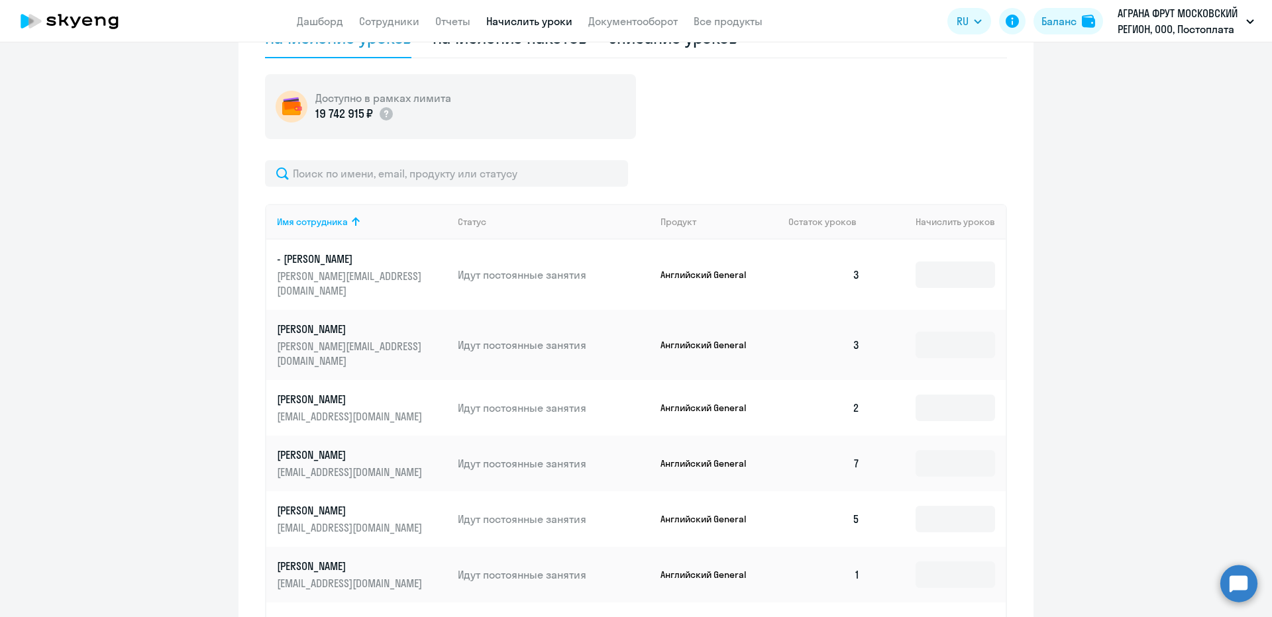
scroll to position [397, 0]
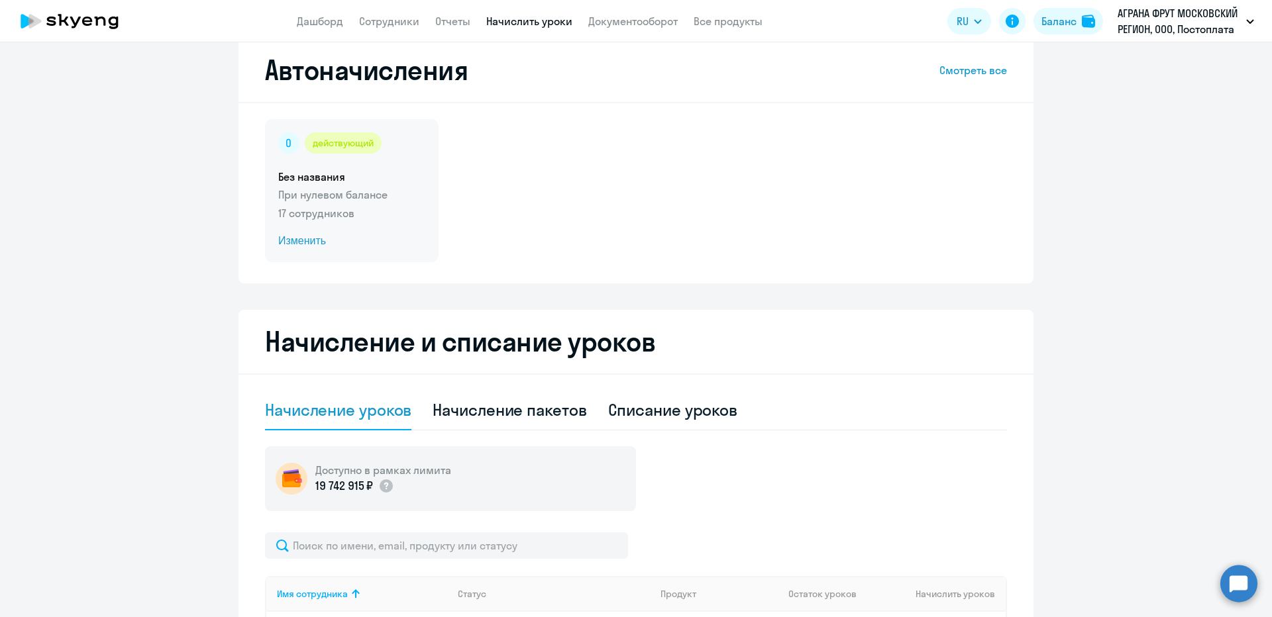
click at [387, 177] on h5 "Без названия" at bounding box center [351, 177] width 147 height 15
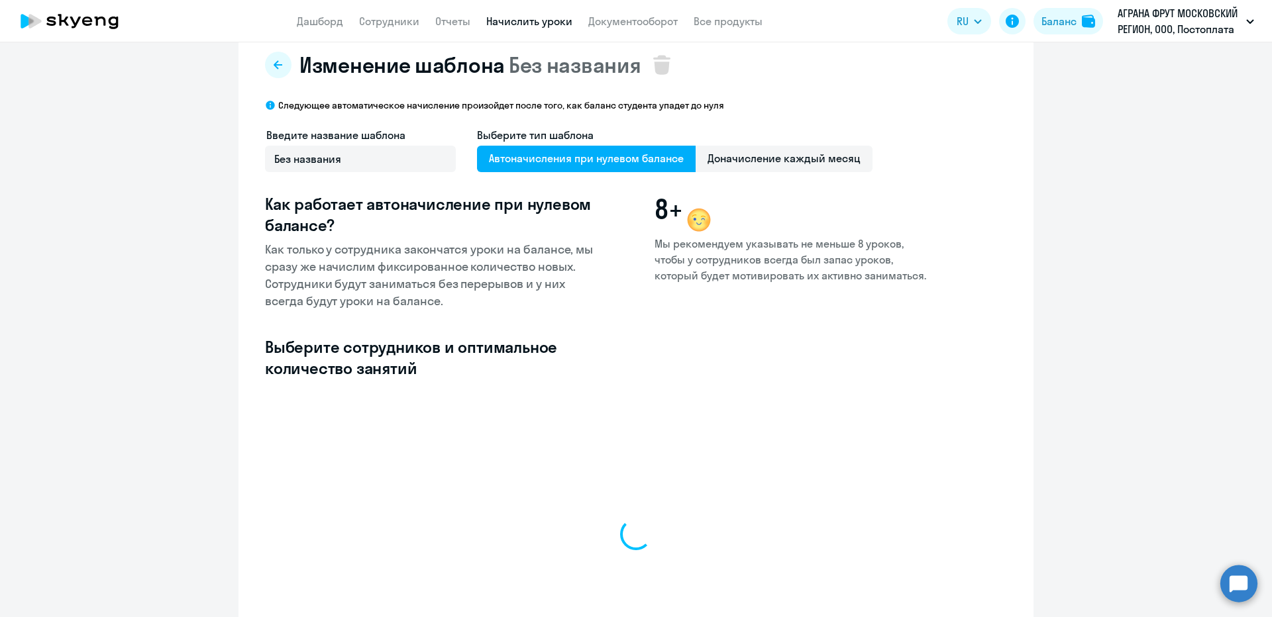
select select "10"
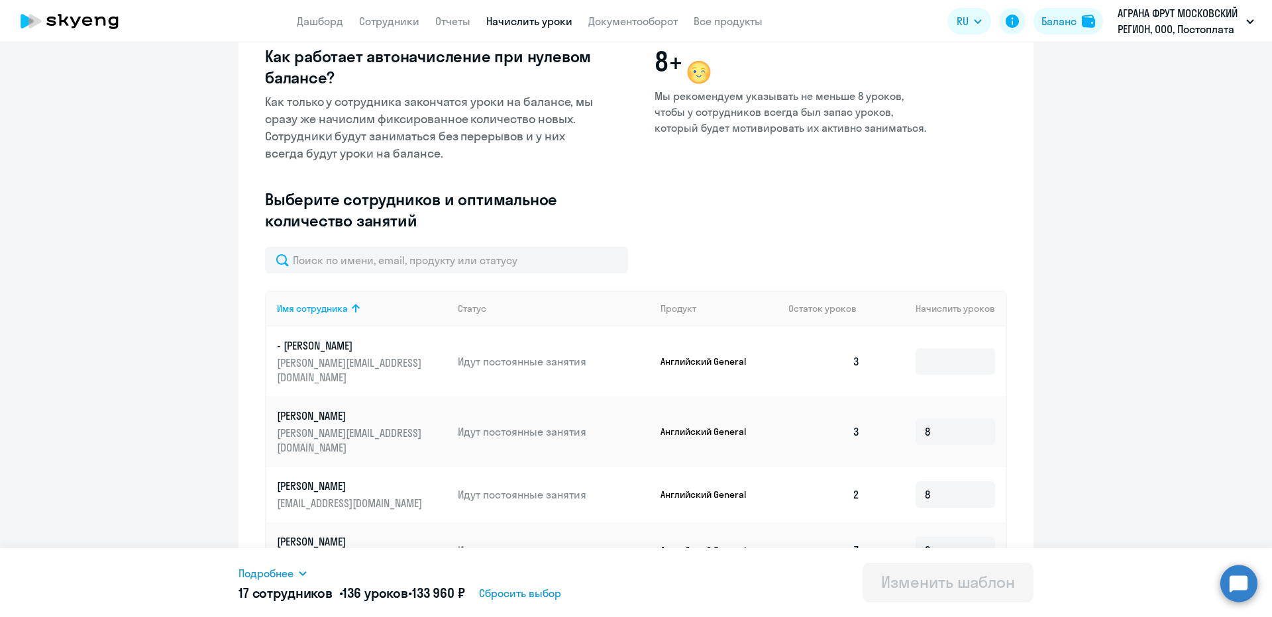
scroll to position [355, 0]
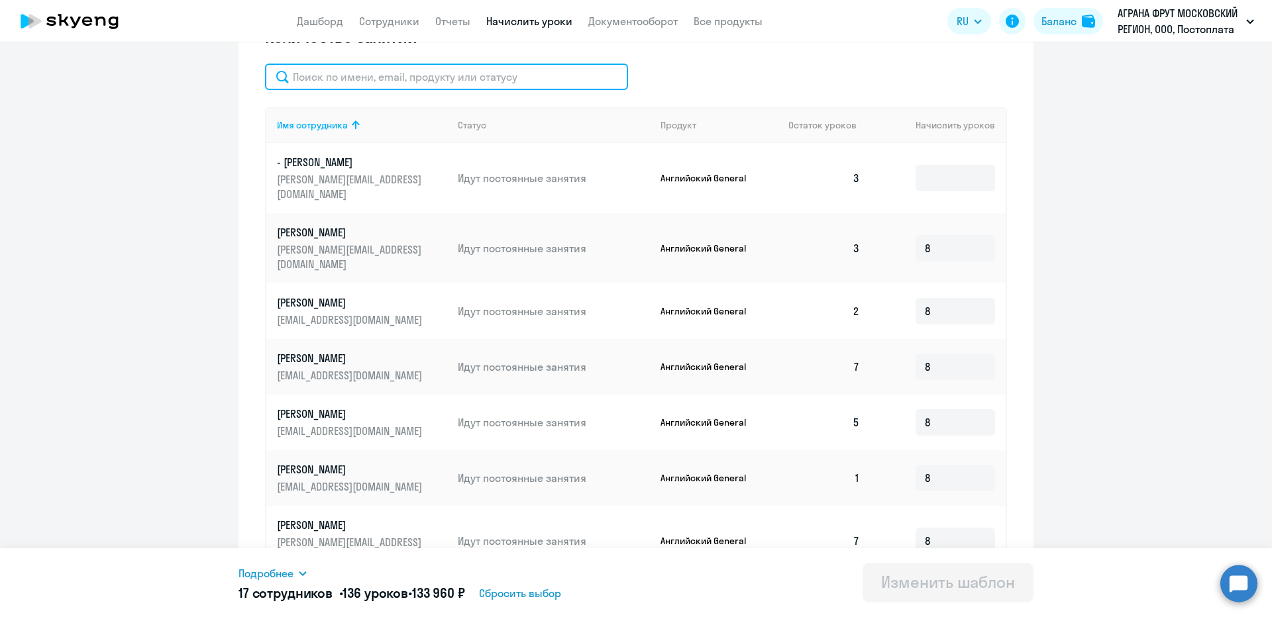
click at [386, 84] on input "text" at bounding box center [446, 77] width 363 height 26
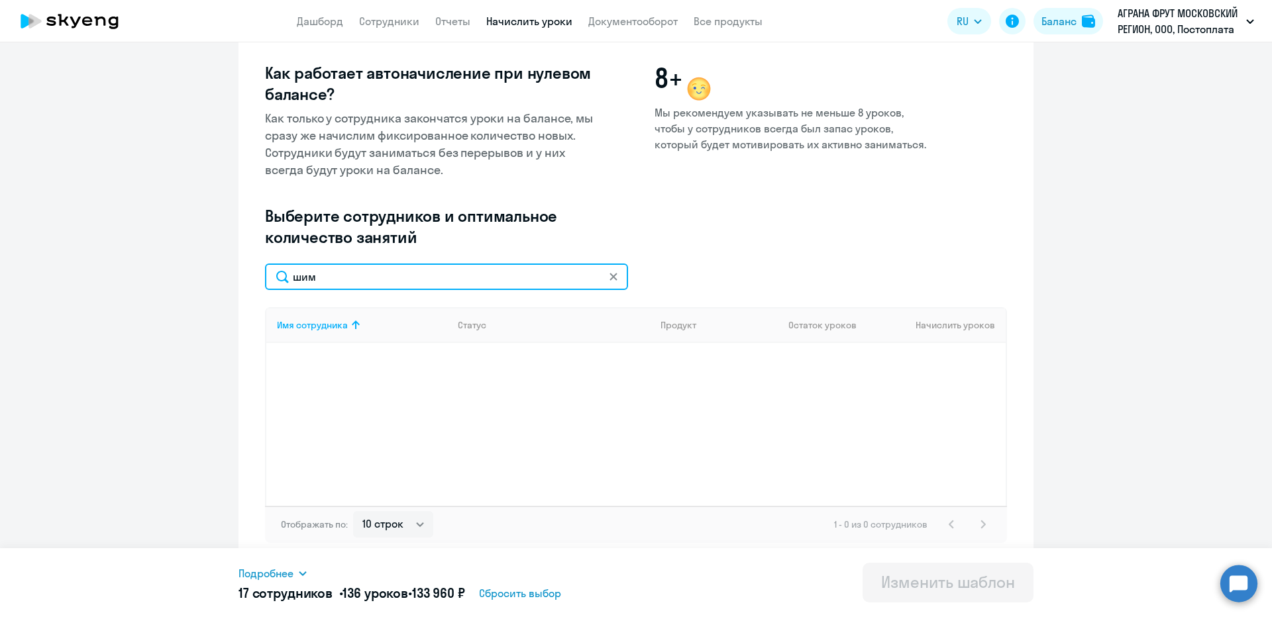
scroll to position [155, 0]
type input "новоса"
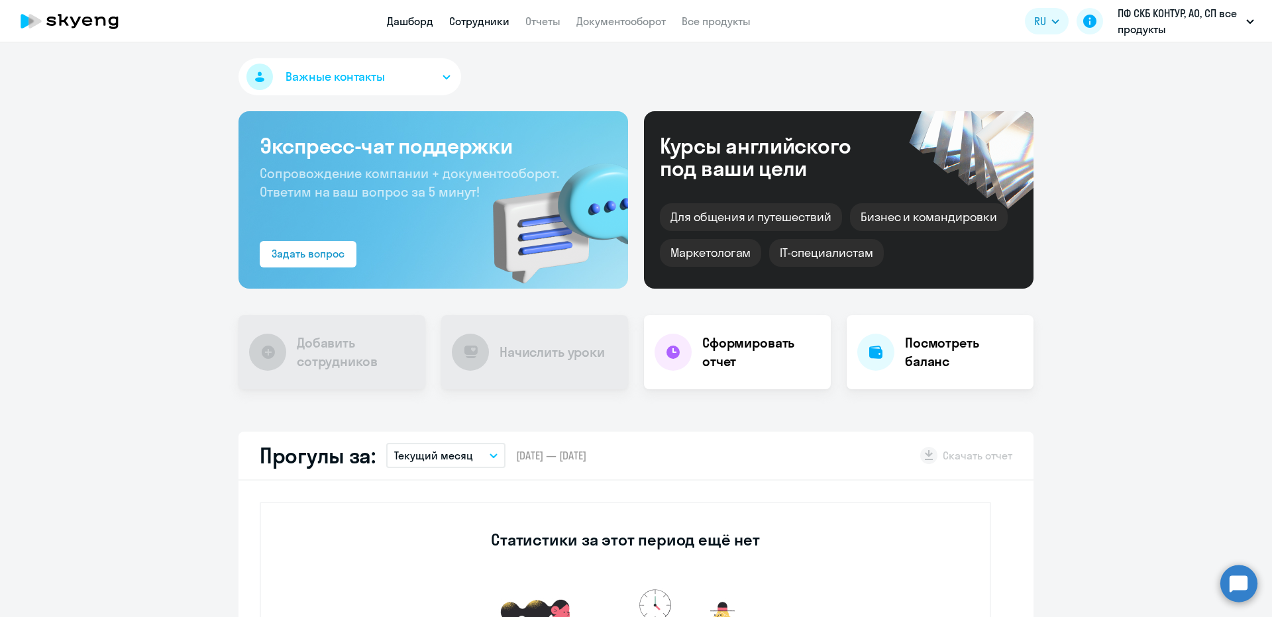
click at [492, 19] on link "Сотрудники" at bounding box center [479, 21] width 60 height 13
select select "30"
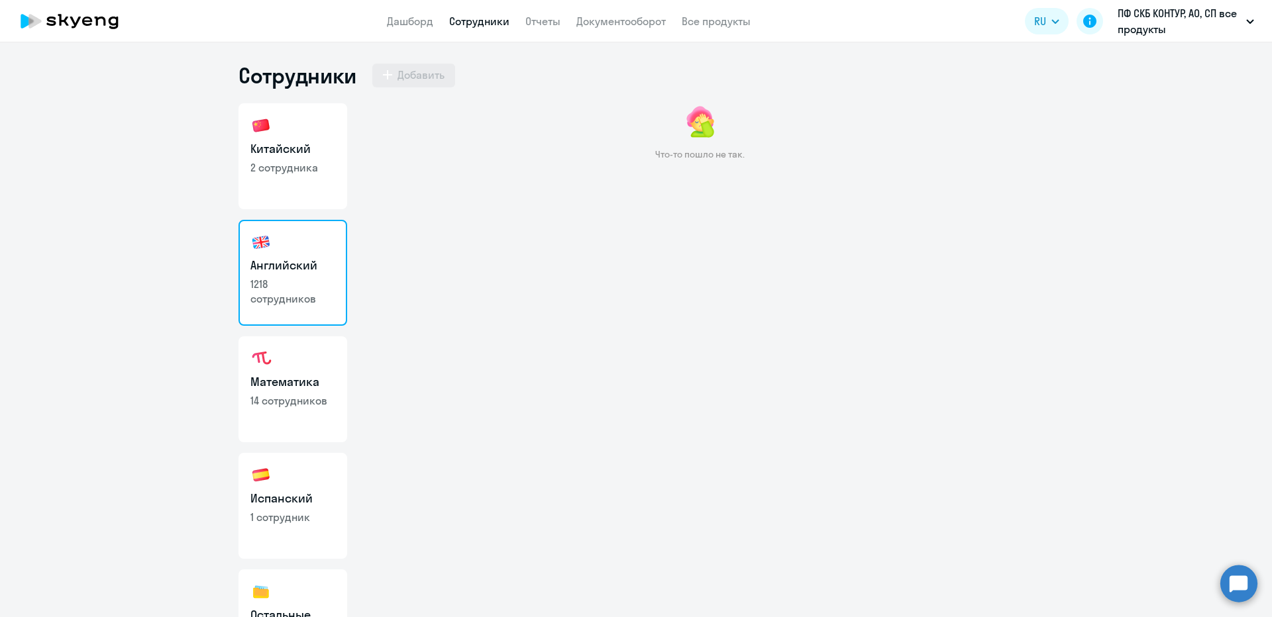
drag, startPoint x: 356, startPoint y: 155, endPoint x: 286, endPoint y: 161, distance: 69.8
click at [350, 156] on div "Китайский 2 сотрудника Английский 1218 сотрудников Математика 14 сотрудников Ис…" at bounding box center [635, 360] width 795 height 514
click at [286, 161] on p "2 сотрудника" at bounding box center [292, 167] width 85 height 15
select select "30"
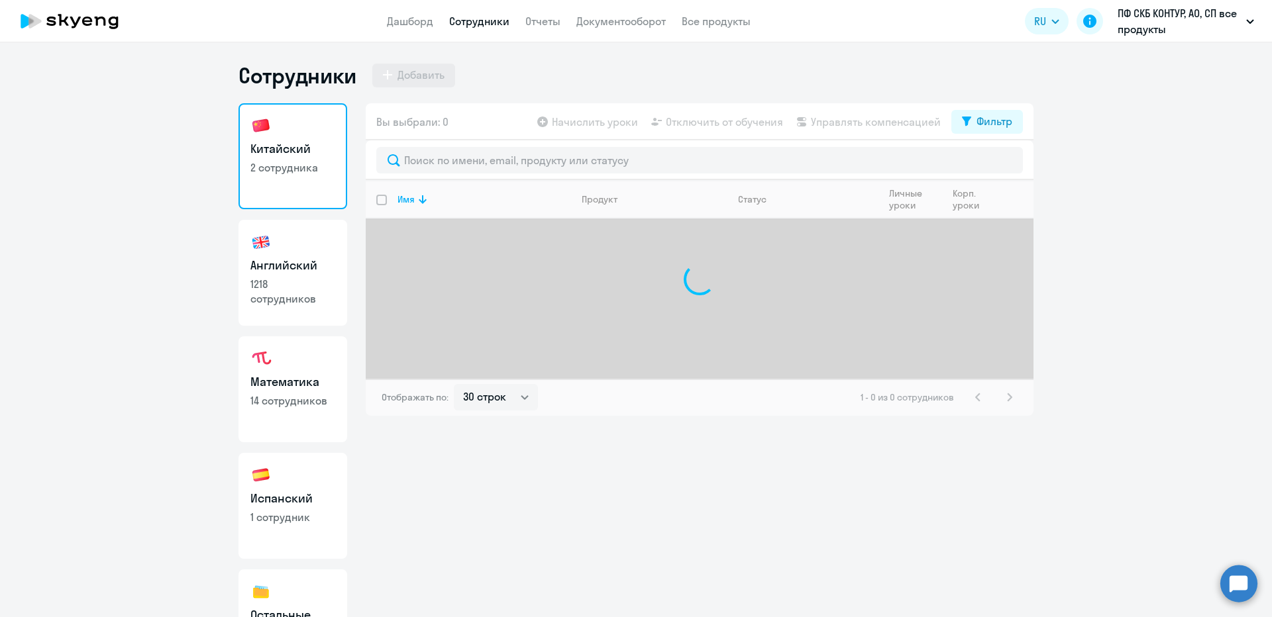
click at [303, 283] on p "1218 сотрудников" at bounding box center [292, 291] width 85 height 29
select select "30"
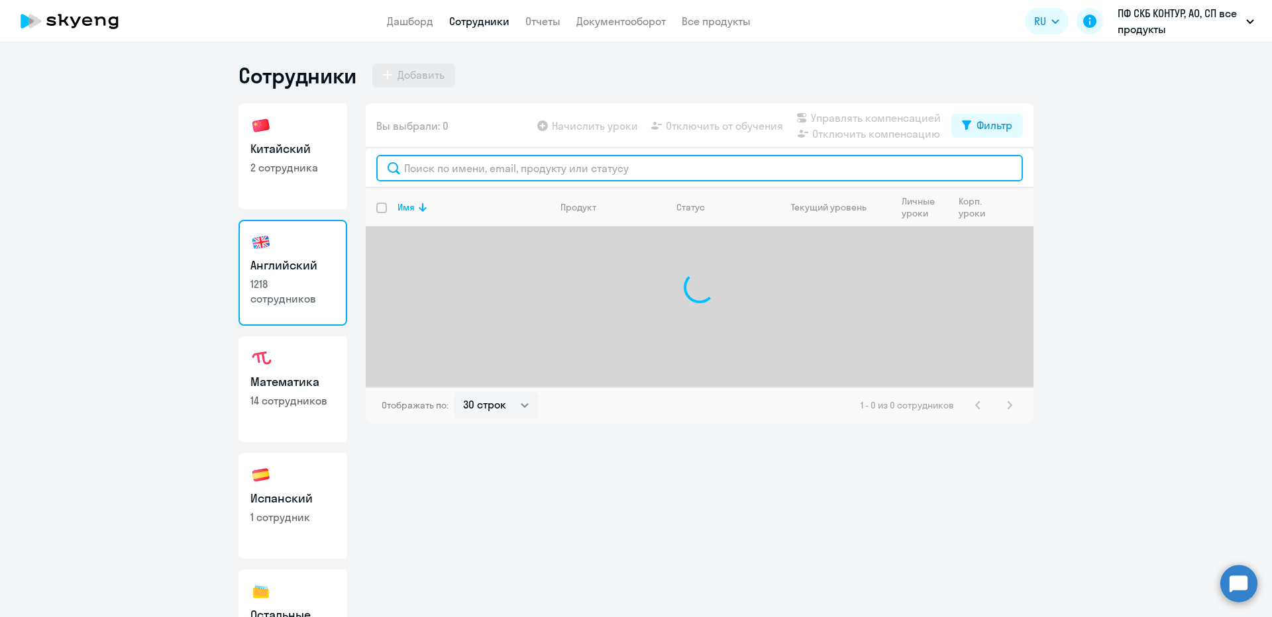
click at [509, 178] on input "text" at bounding box center [699, 168] width 647 height 26
type input "кунаев"
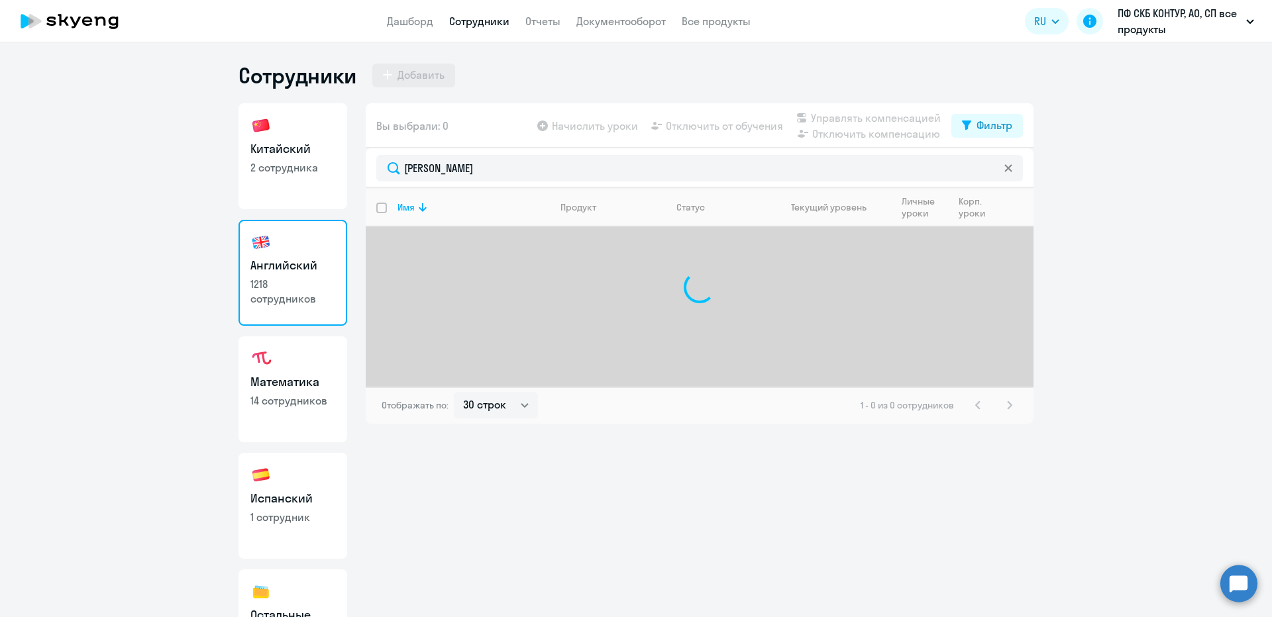
click at [547, 476] on div "Вы выбрали: 0 Начислить уроки Отключить от обучения Управлять компенсацией Откл…" at bounding box center [700, 360] width 668 height 514
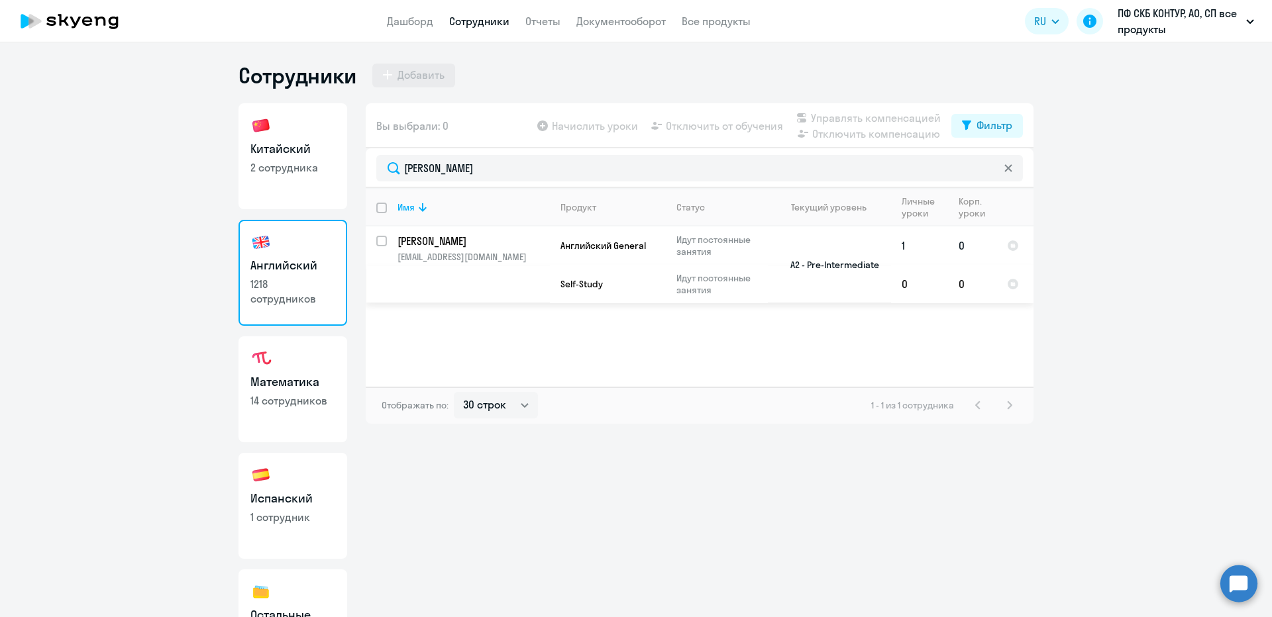
click at [490, 260] on p "blaztigra@bk.ru" at bounding box center [473, 257] width 152 height 12
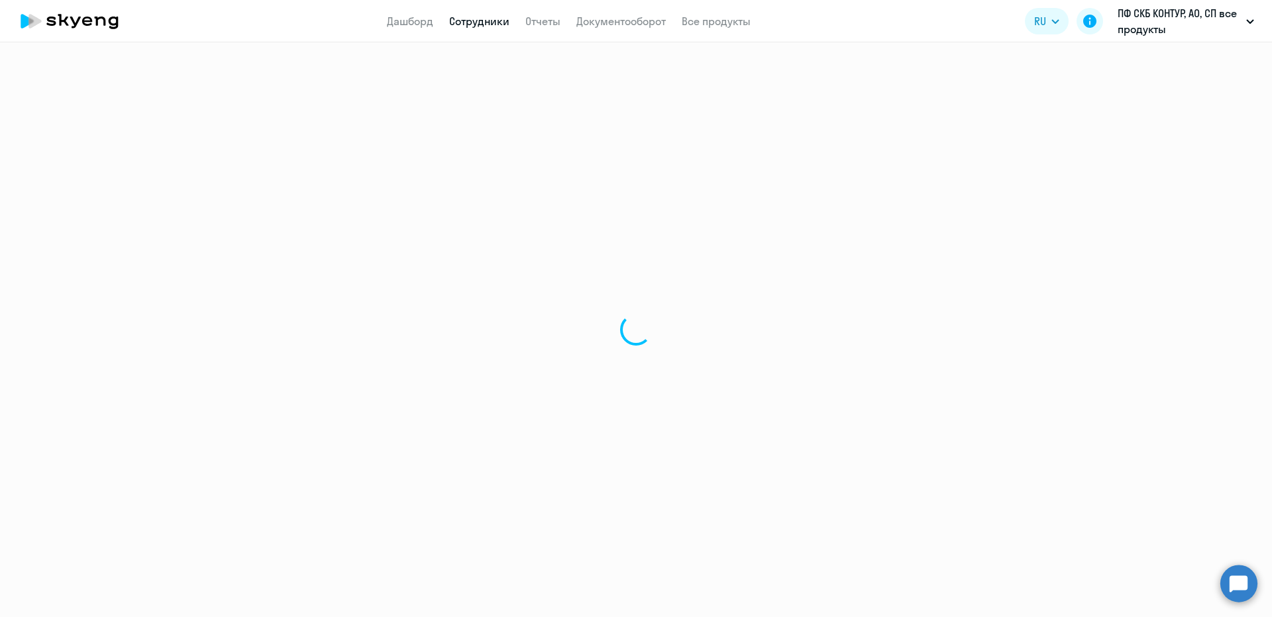
select select "english"
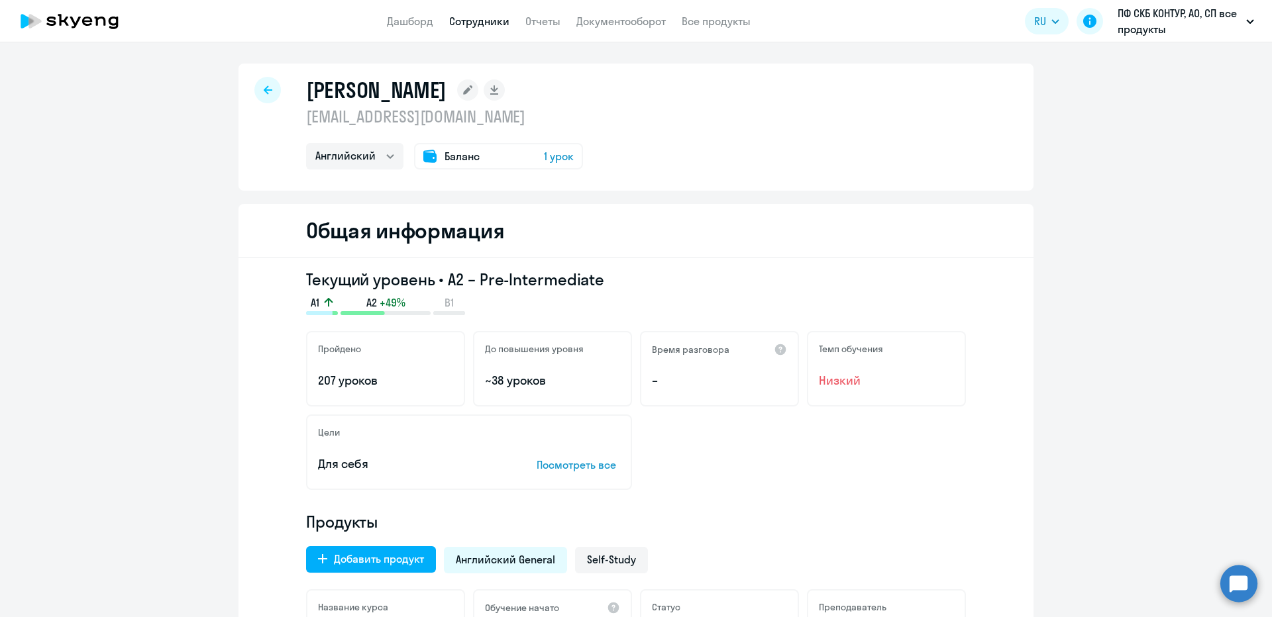
click at [350, 115] on p "blaztigra@bk.ru" at bounding box center [444, 116] width 277 height 21
copy p "blaztigra@bk.ru"
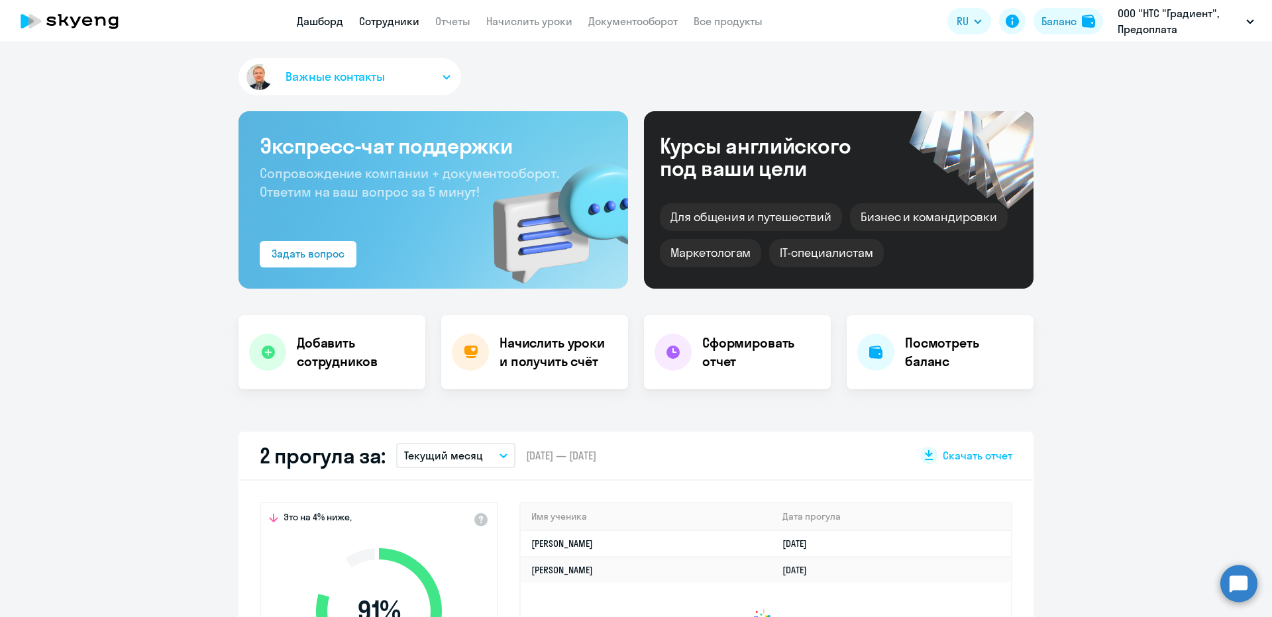
click at [365, 23] on link "Сотрудники" at bounding box center [389, 21] width 60 height 13
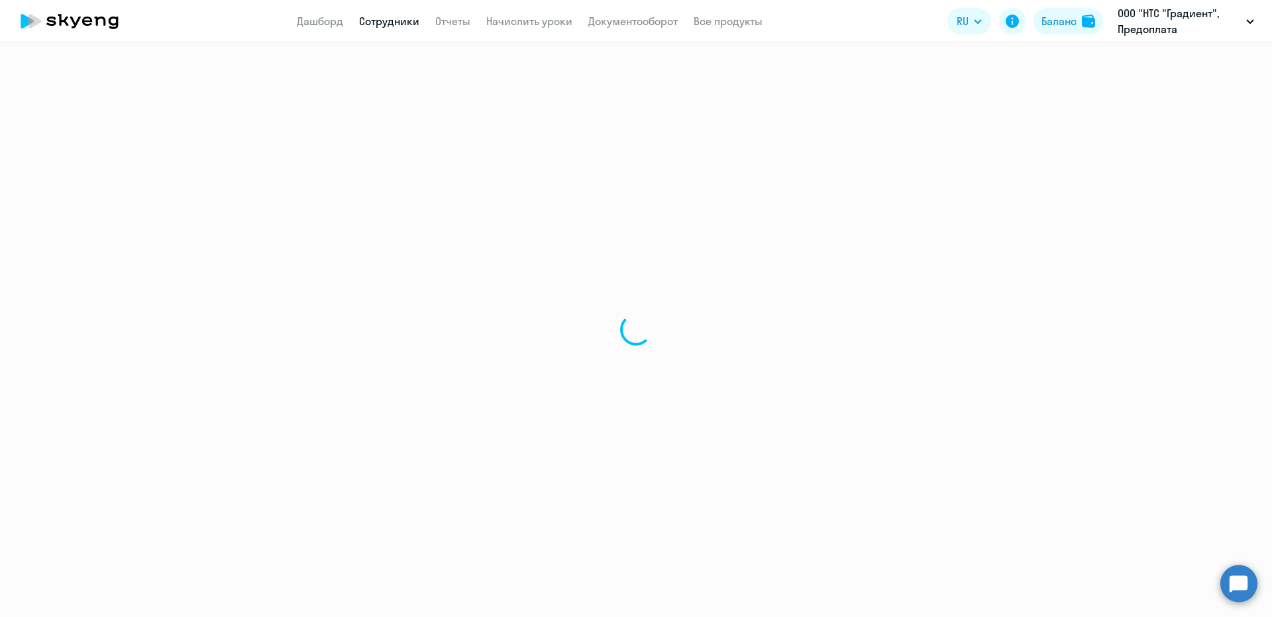
select select "30"
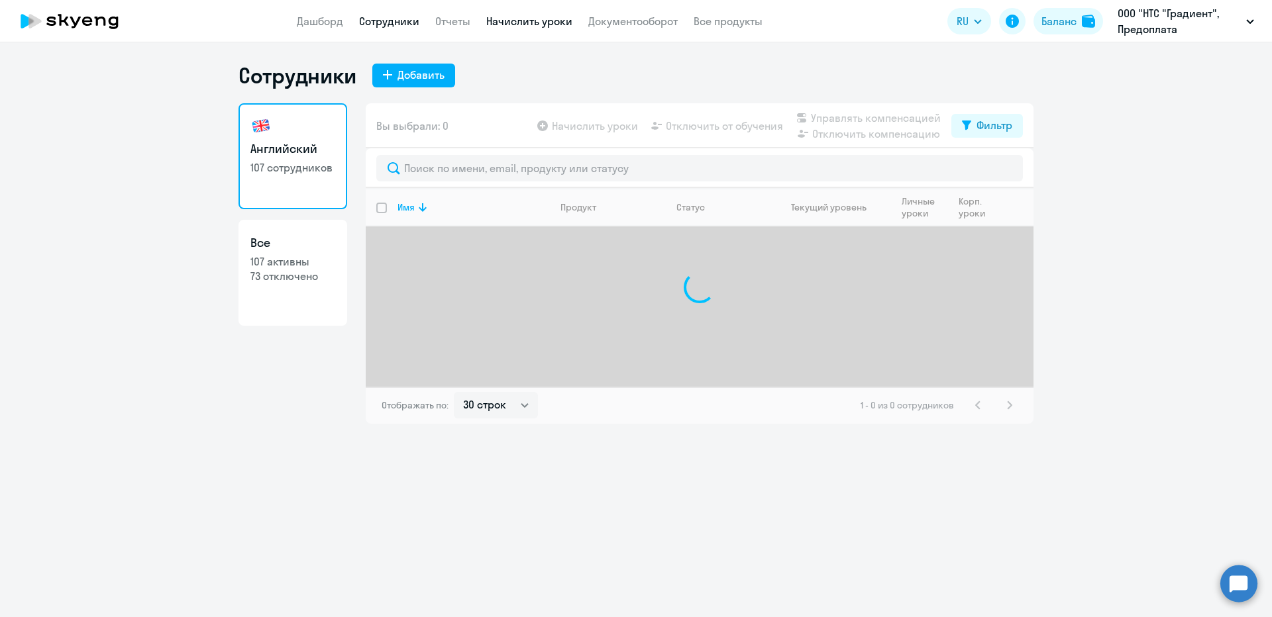
click at [505, 26] on link "Начислить уроки" at bounding box center [529, 21] width 86 height 13
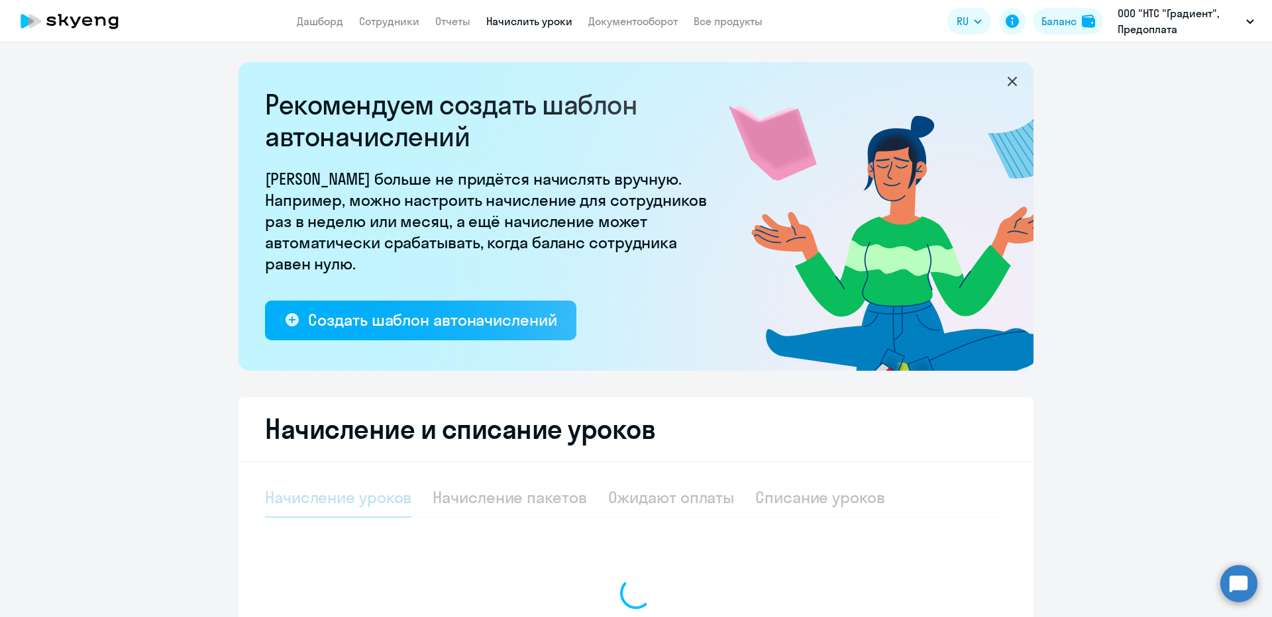
click at [409, 12] on app-header "Дашборд Сотрудники Отчеты Начислить уроки Документооборот Все продукты Дашборд …" at bounding box center [636, 21] width 1272 height 42
select select "10"
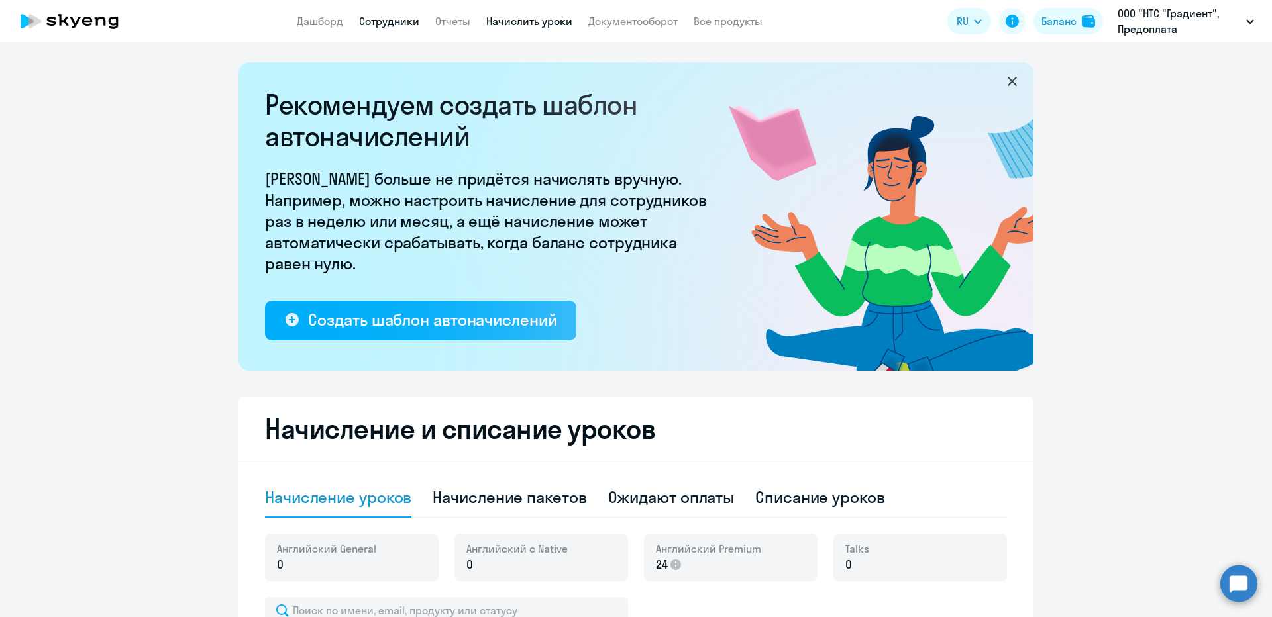
click at [406, 22] on link "Сотрудники" at bounding box center [389, 21] width 60 height 13
select select "30"
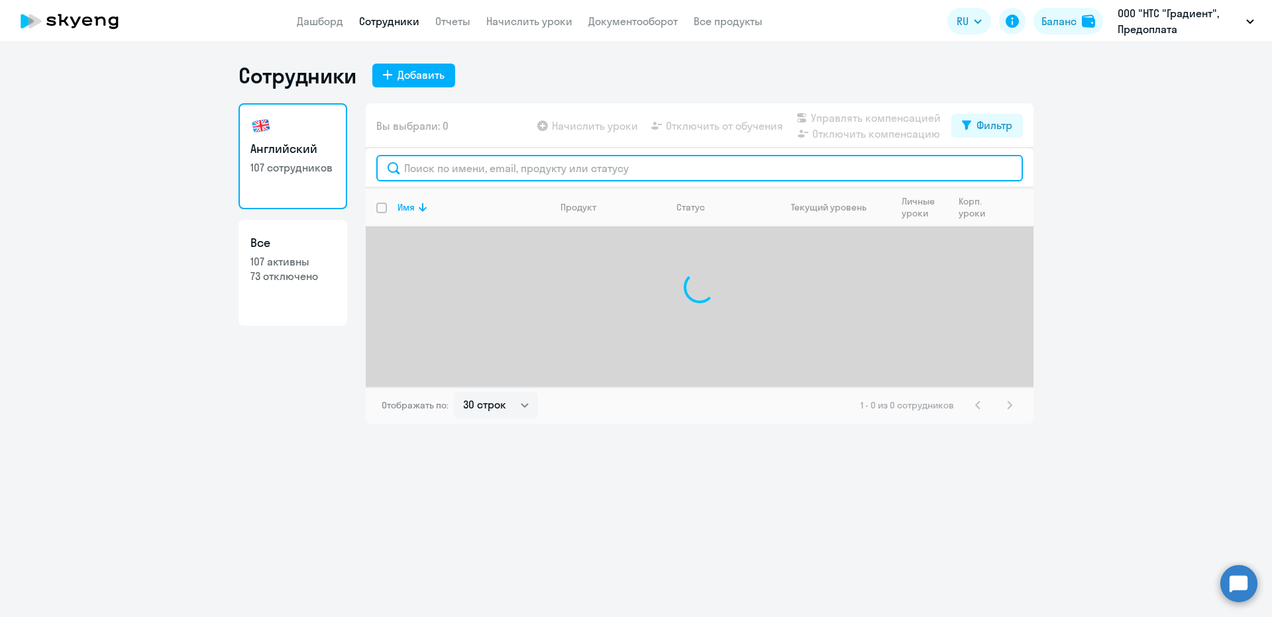
click at [437, 178] on input "text" at bounding box center [699, 168] width 647 height 26
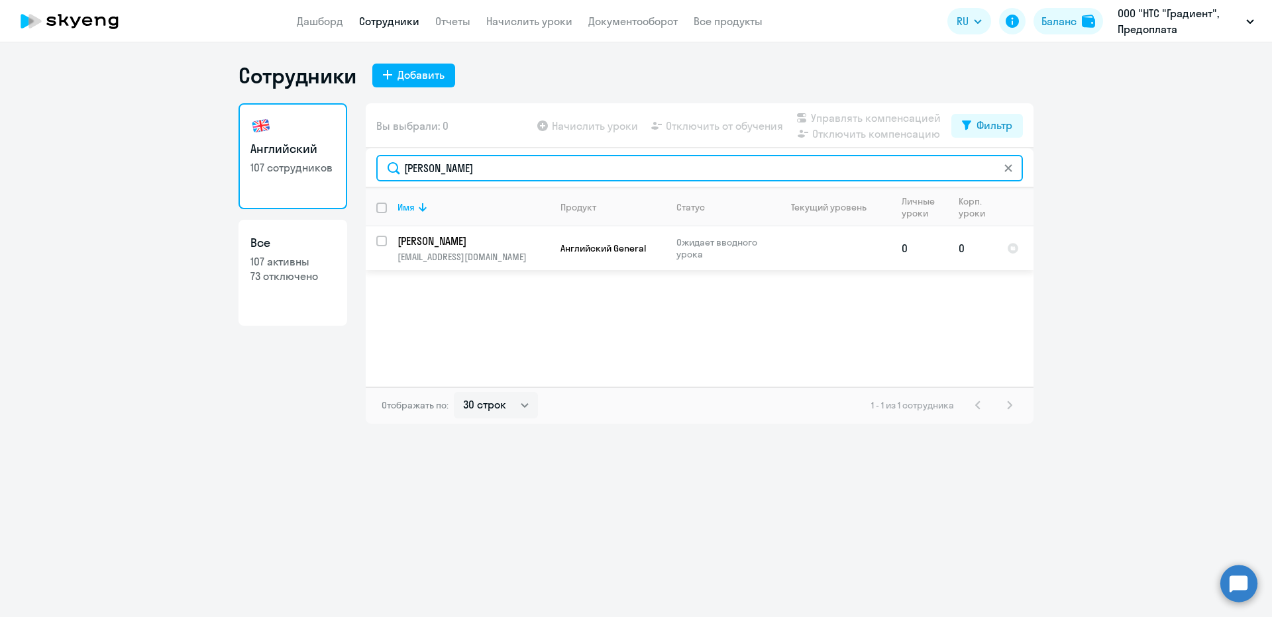
type input "[PERSON_NAME]"
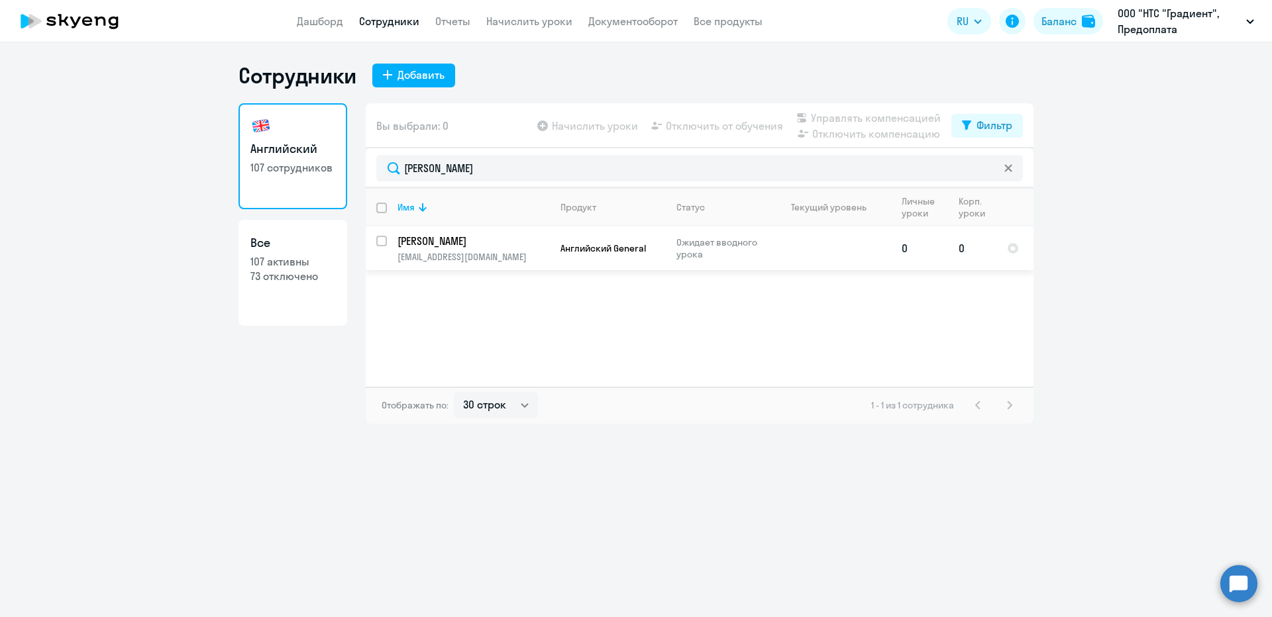
click at [466, 242] on p "[PERSON_NAME]" at bounding box center [472, 241] width 150 height 15
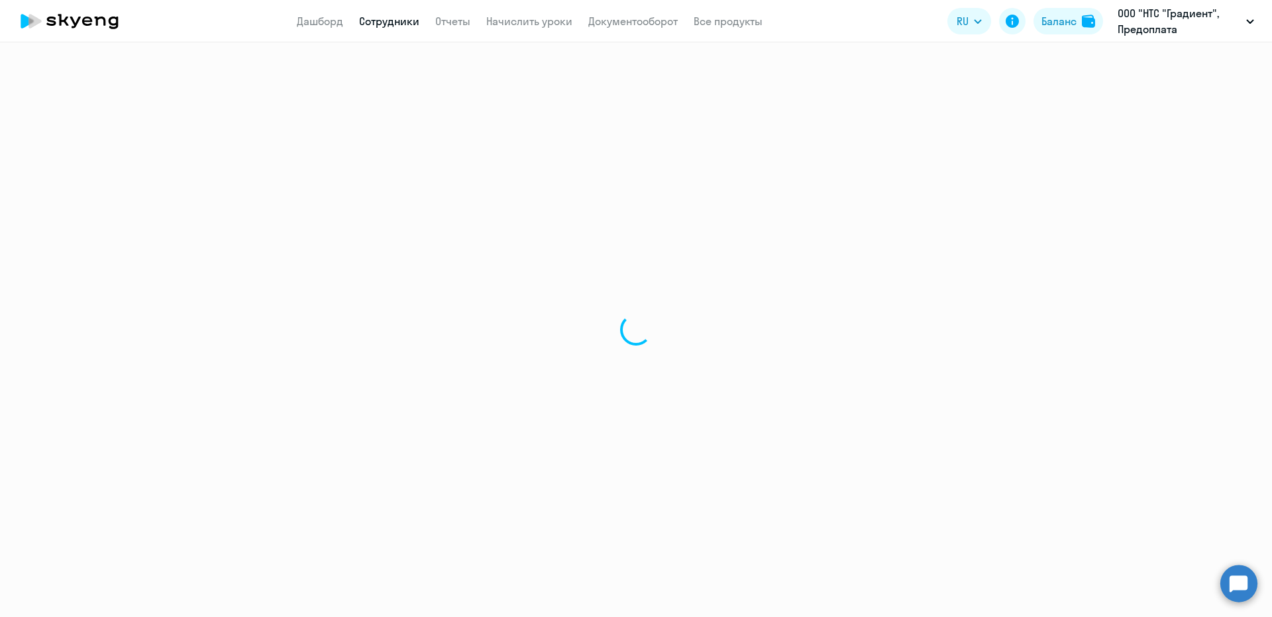
select select "english"
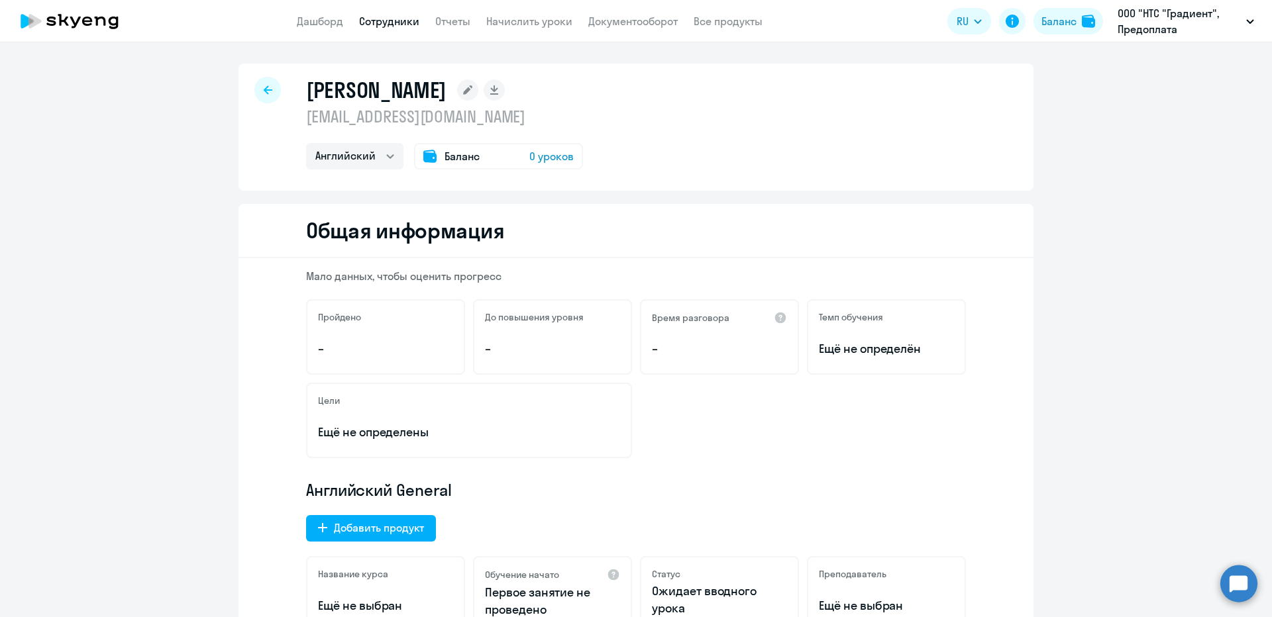
click at [266, 93] on icon at bounding box center [268, 89] width 9 height 9
select select "30"
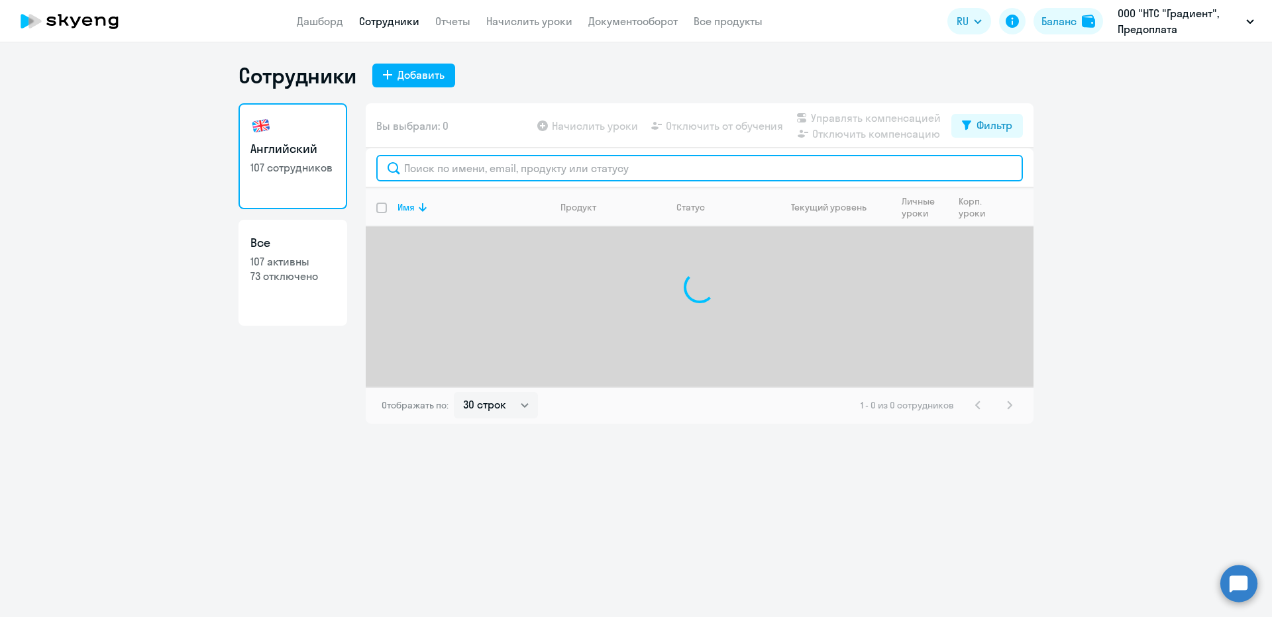
click at [462, 180] on input "text" at bounding box center [699, 168] width 647 height 26
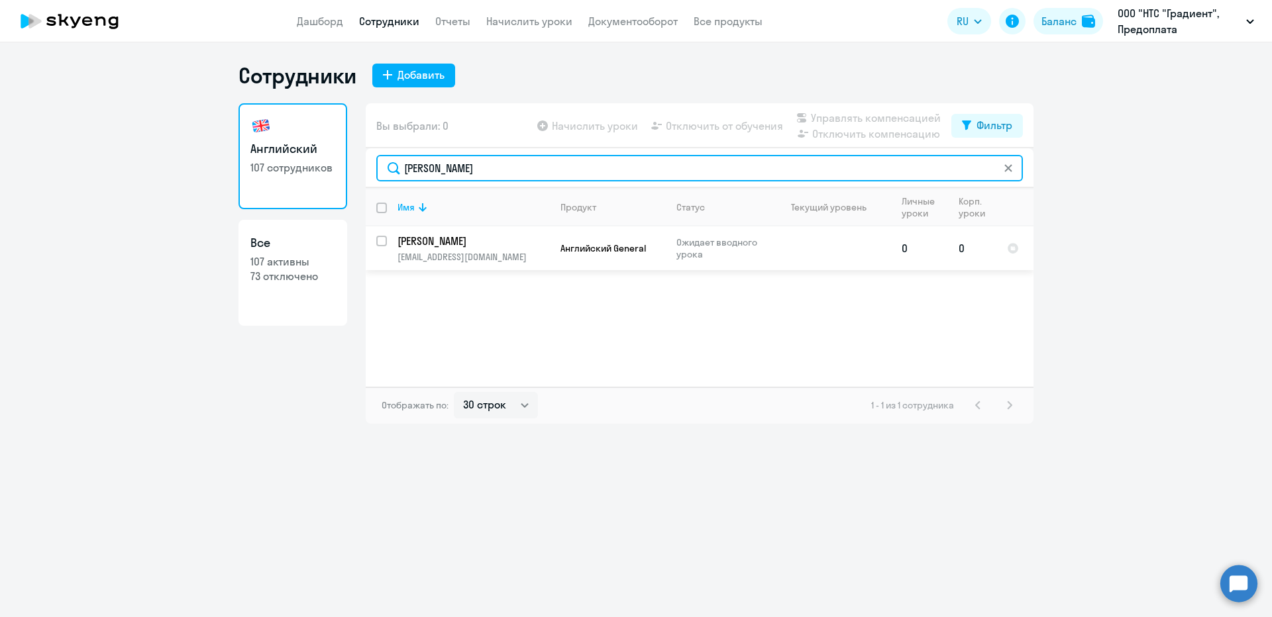
type input "[PERSON_NAME]"
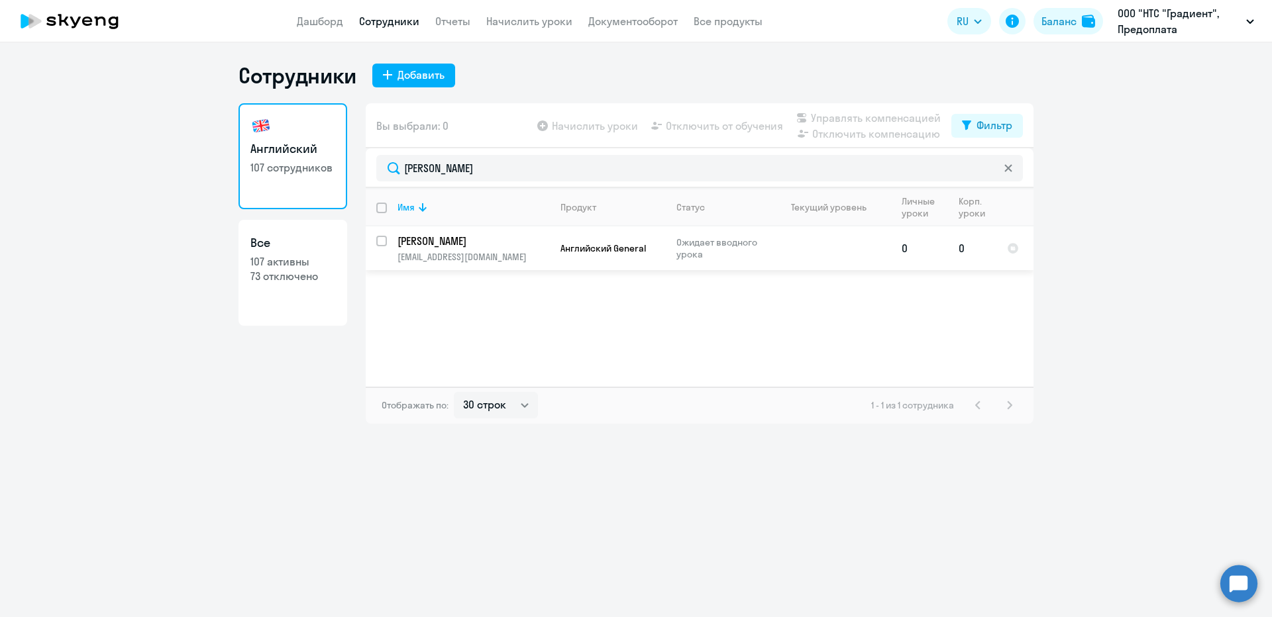
click at [379, 237] on input "select row 43046618" at bounding box center [389, 249] width 26 height 26
checkbox input "true"
click at [839, 122] on span "Управлять компенсацией" at bounding box center [876, 118] width 130 height 16
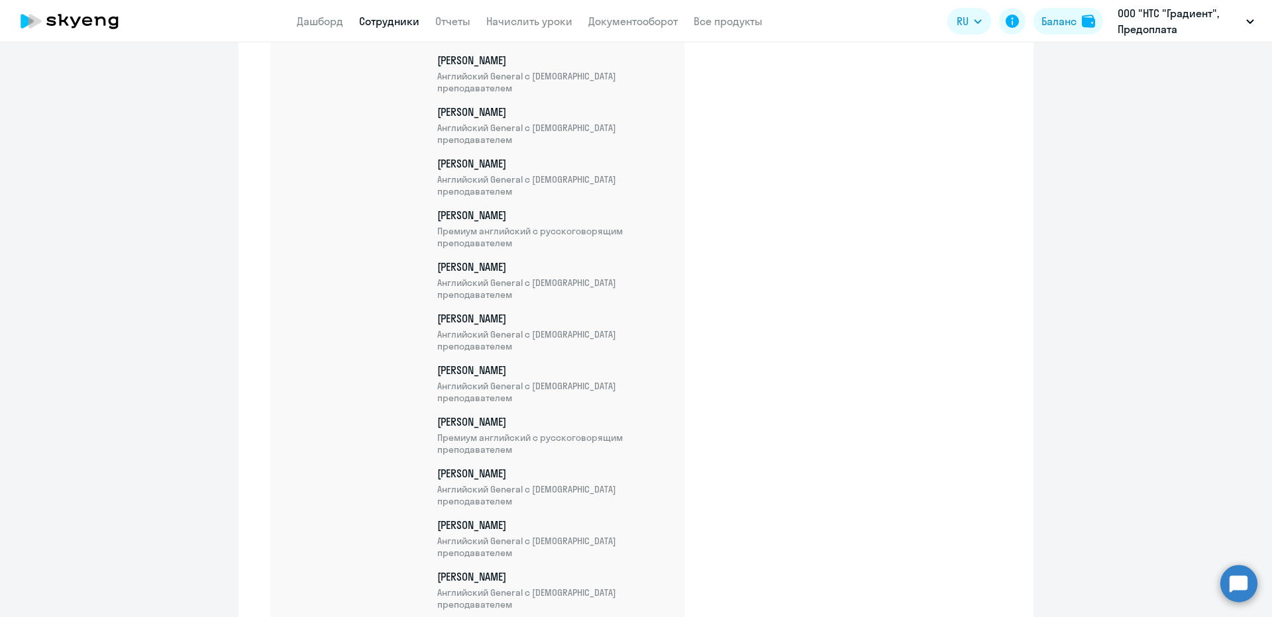
scroll to position [5367, 0]
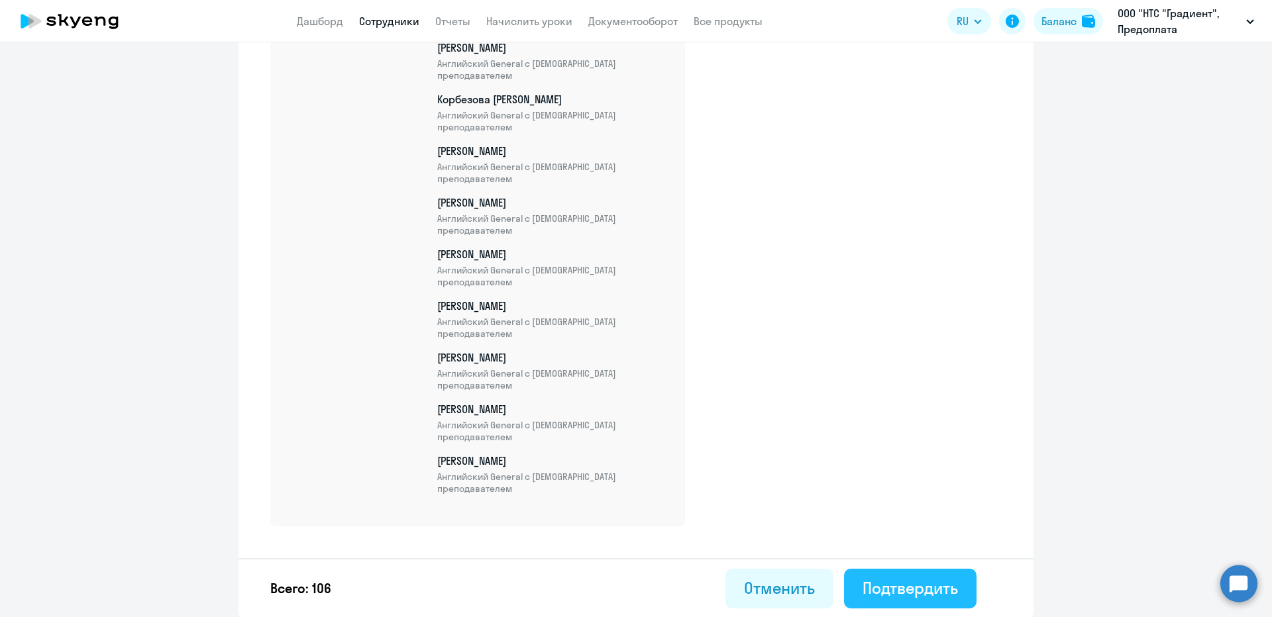
click at [940, 586] on div "Подтвердить" at bounding box center [910, 588] width 95 height 21
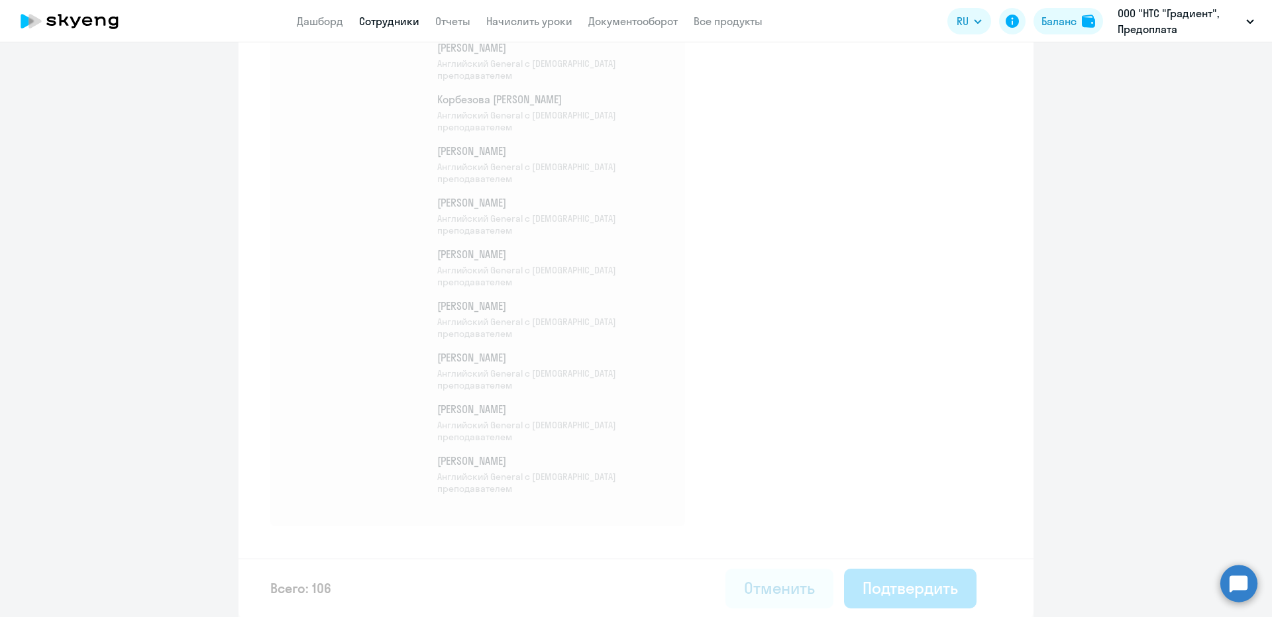
select select "30"
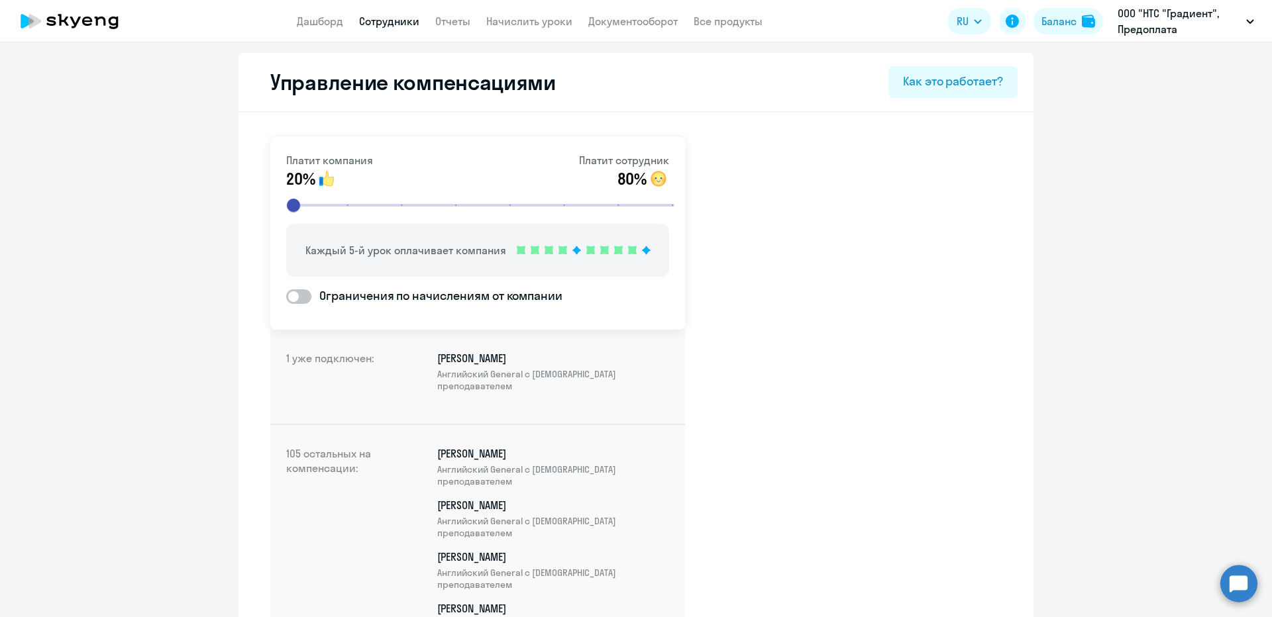
select select "30"
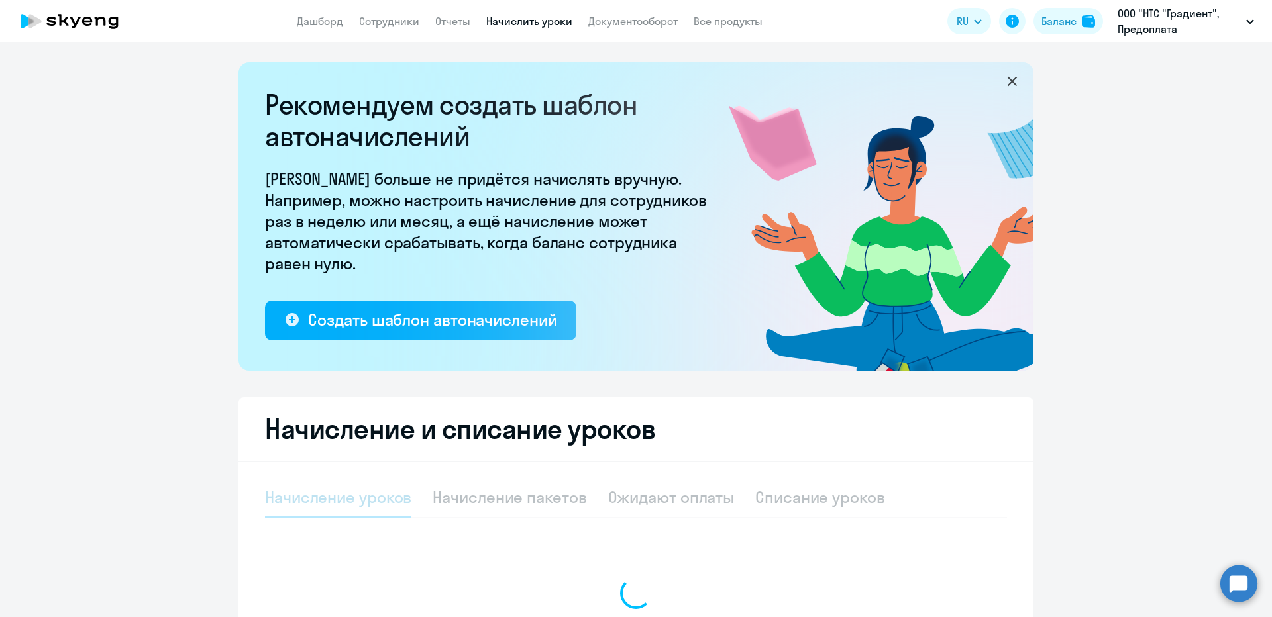
select select "30"
